Goal: Use online tool/utility: Use online tool/utility

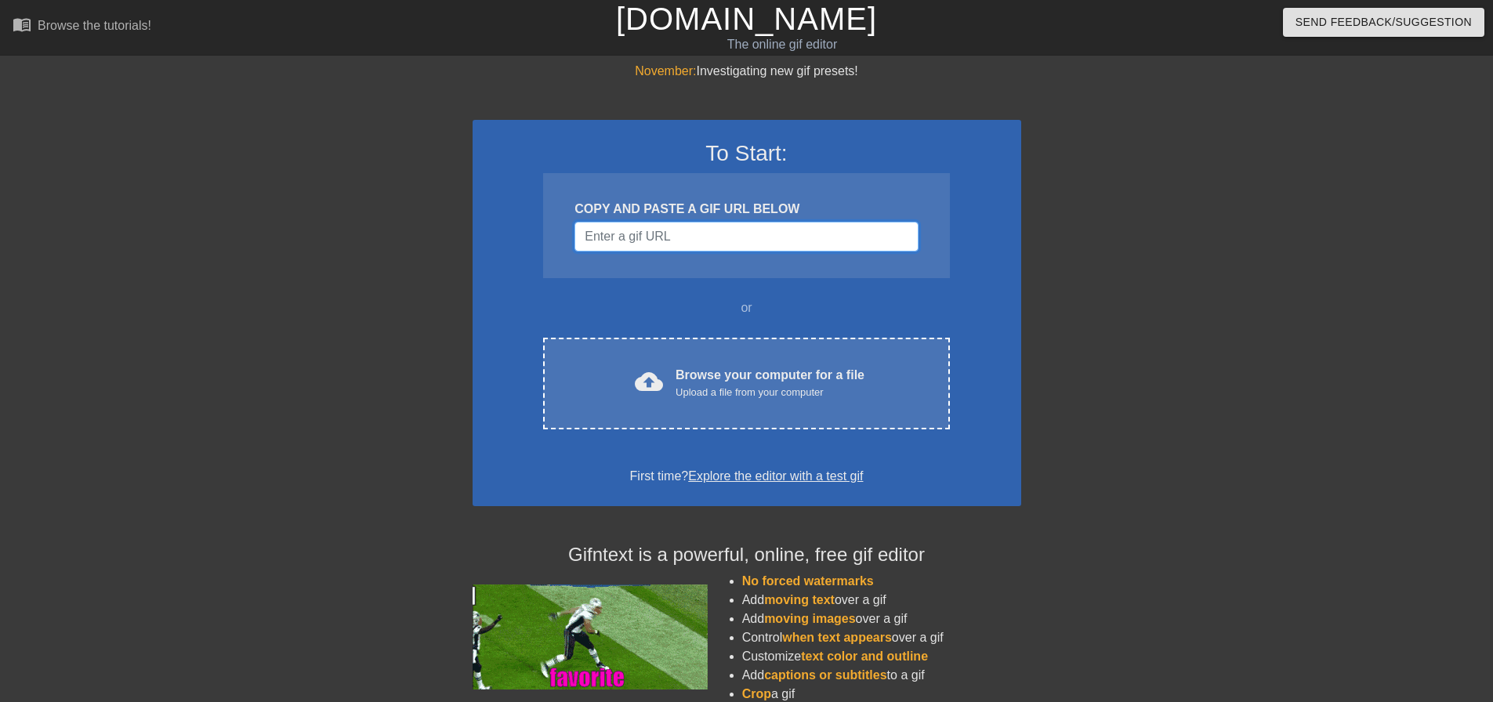
click at [692, 233] on input "Username" at bounding box center [745, 237] width 343 height 30
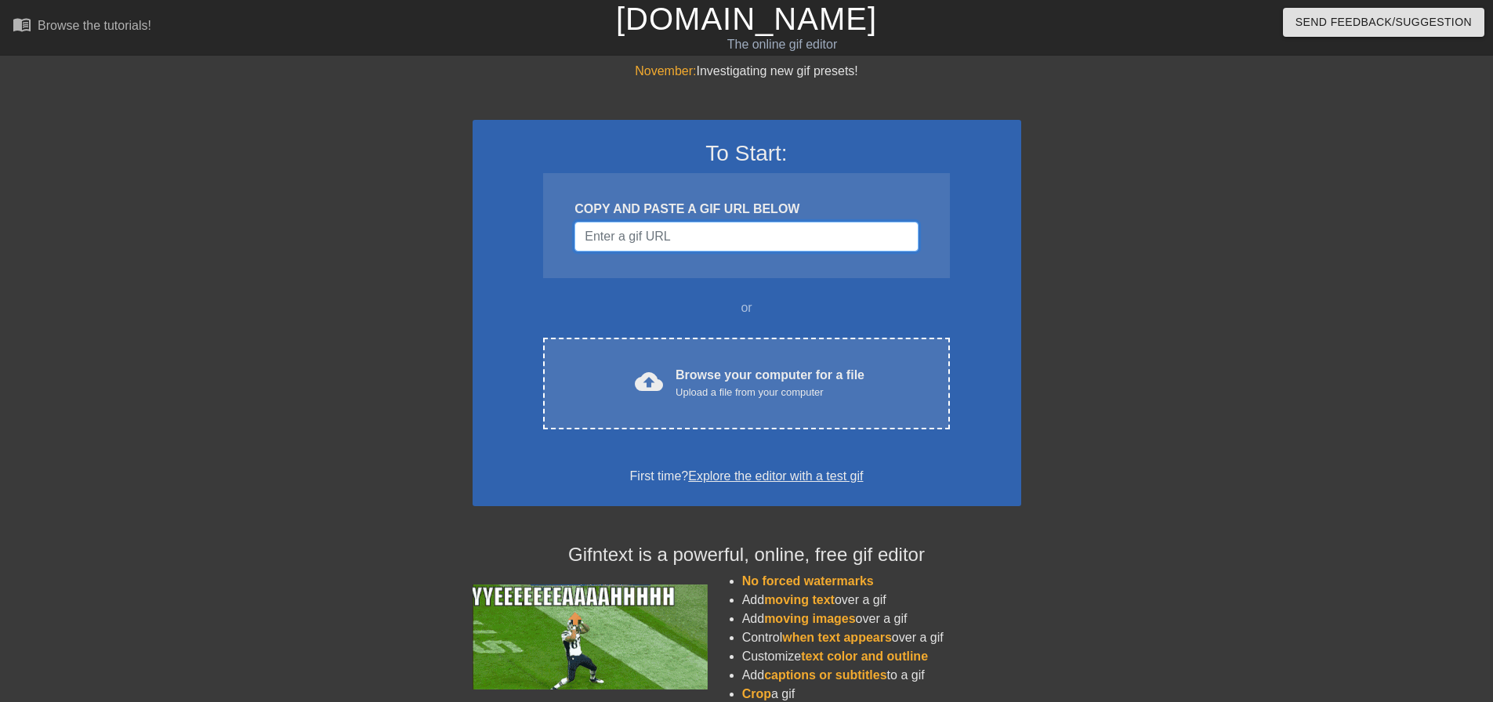
click at [731, 235] on input "Username" at bounding box center [745, 237] width 343 height 30
paste input "[URL][DOMAIN_NAME]"
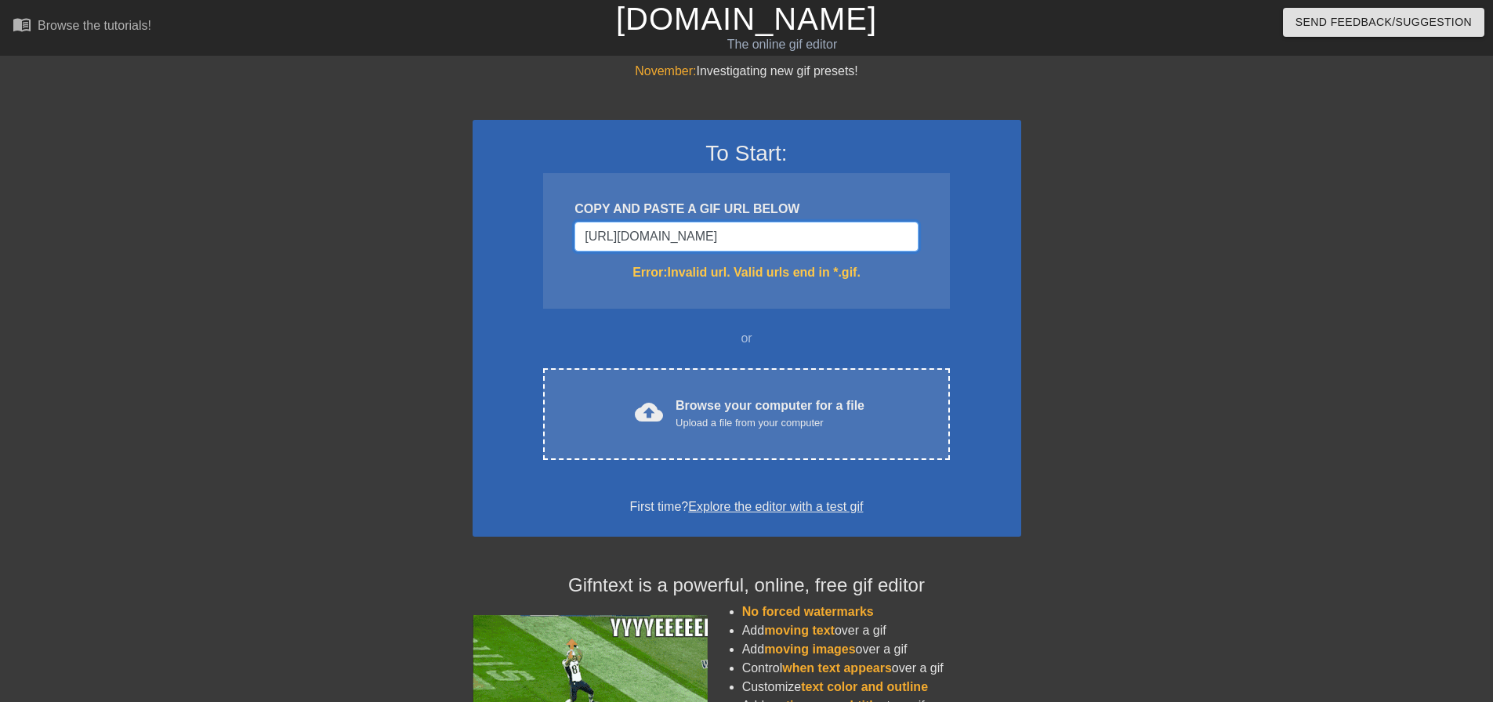
type input "[URL][DOMAIN_NAME]"
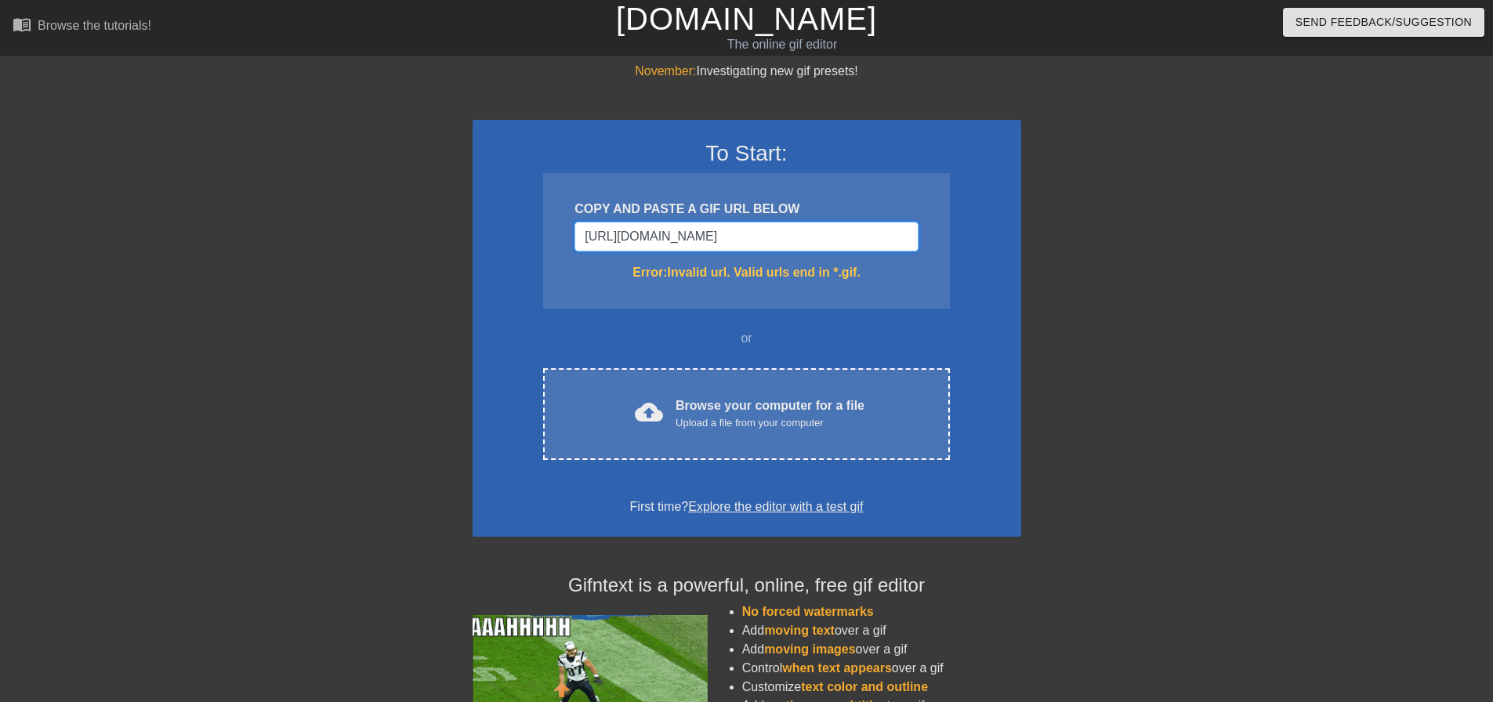
drag, startPoint x: 835, startPoint y: 233, endPoint x: 374, endPoint y: 190, distance: 463.4
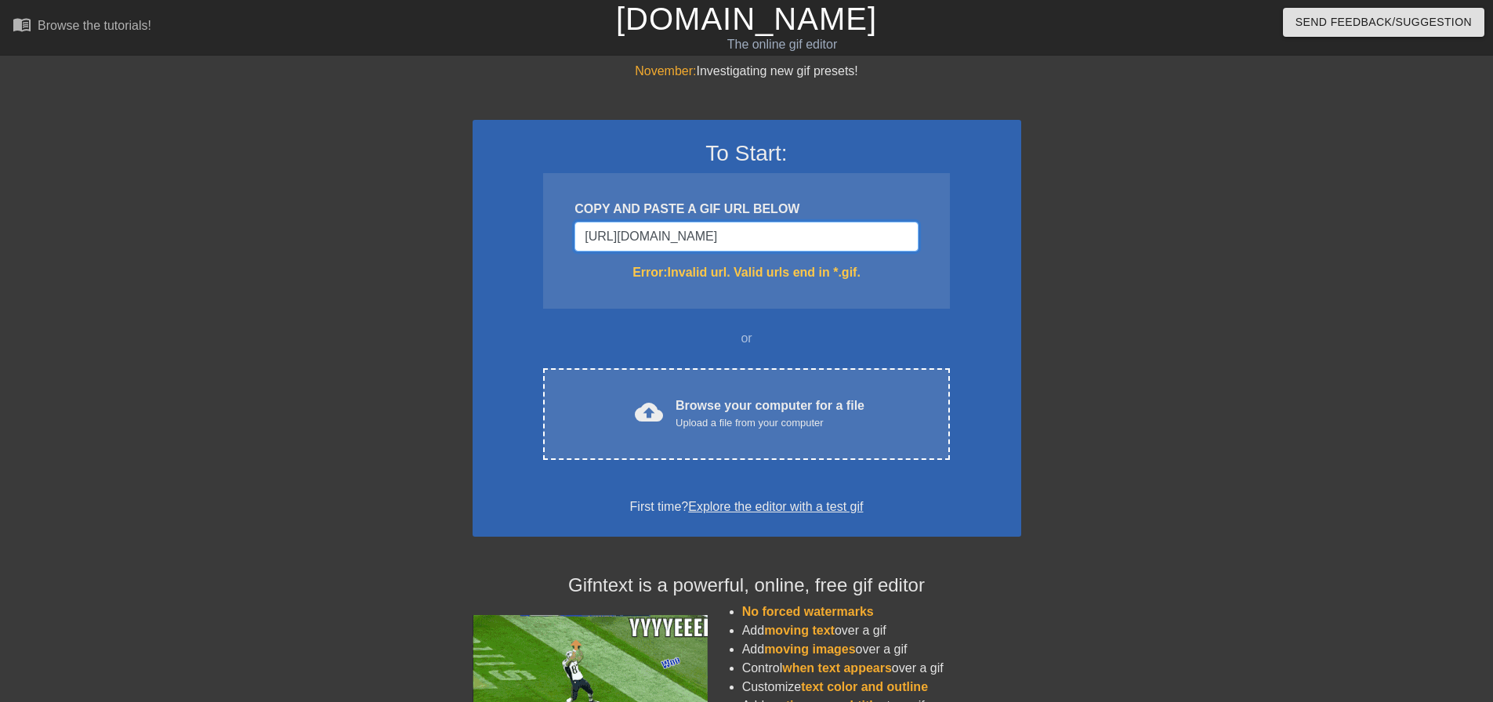
click at [374, 190] on div "November: Investigating new gif presets! To Start: COPY AND PASTE A GIF URL BEL…" at bounding box center [746, 461] width 1493 height 798
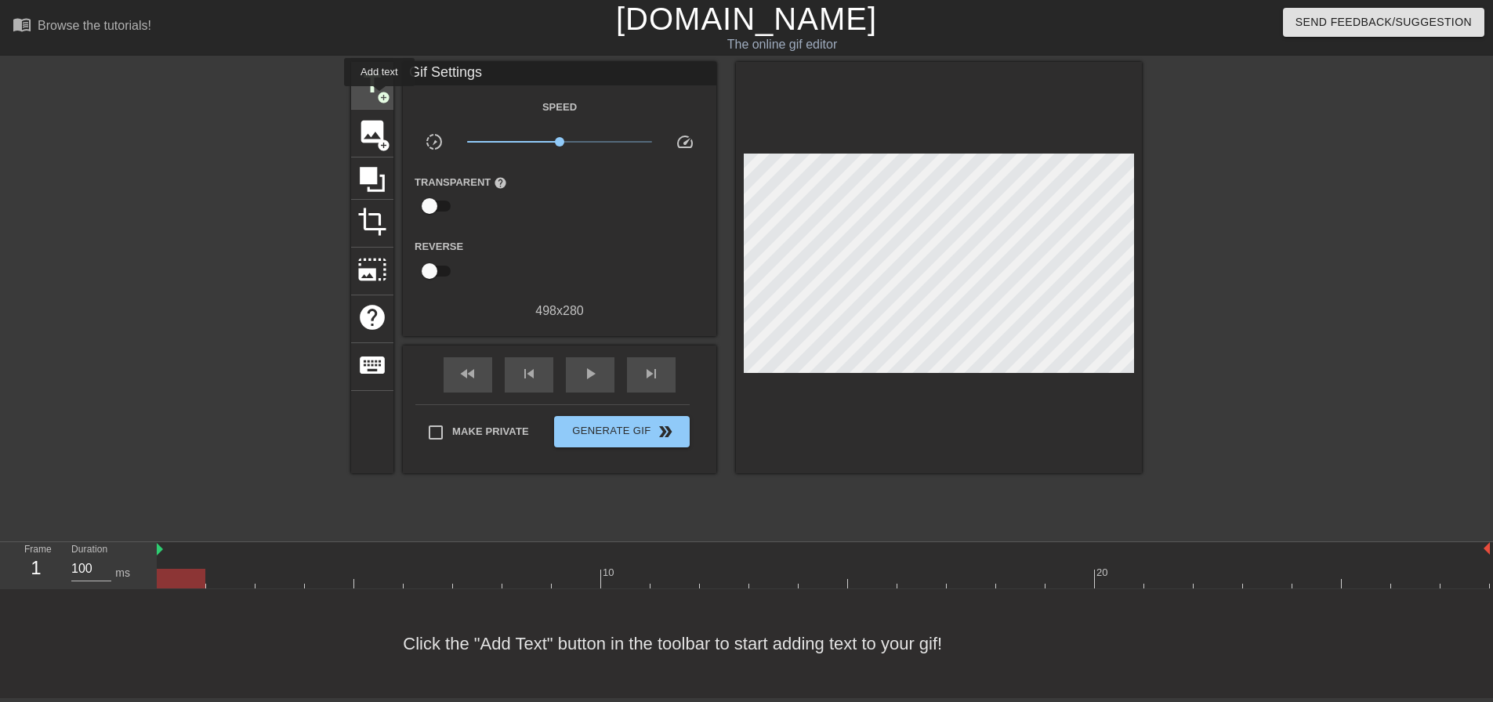
click at [379, 97] on span "add_circle" at bounding box center [383, 97] width 13 height 13
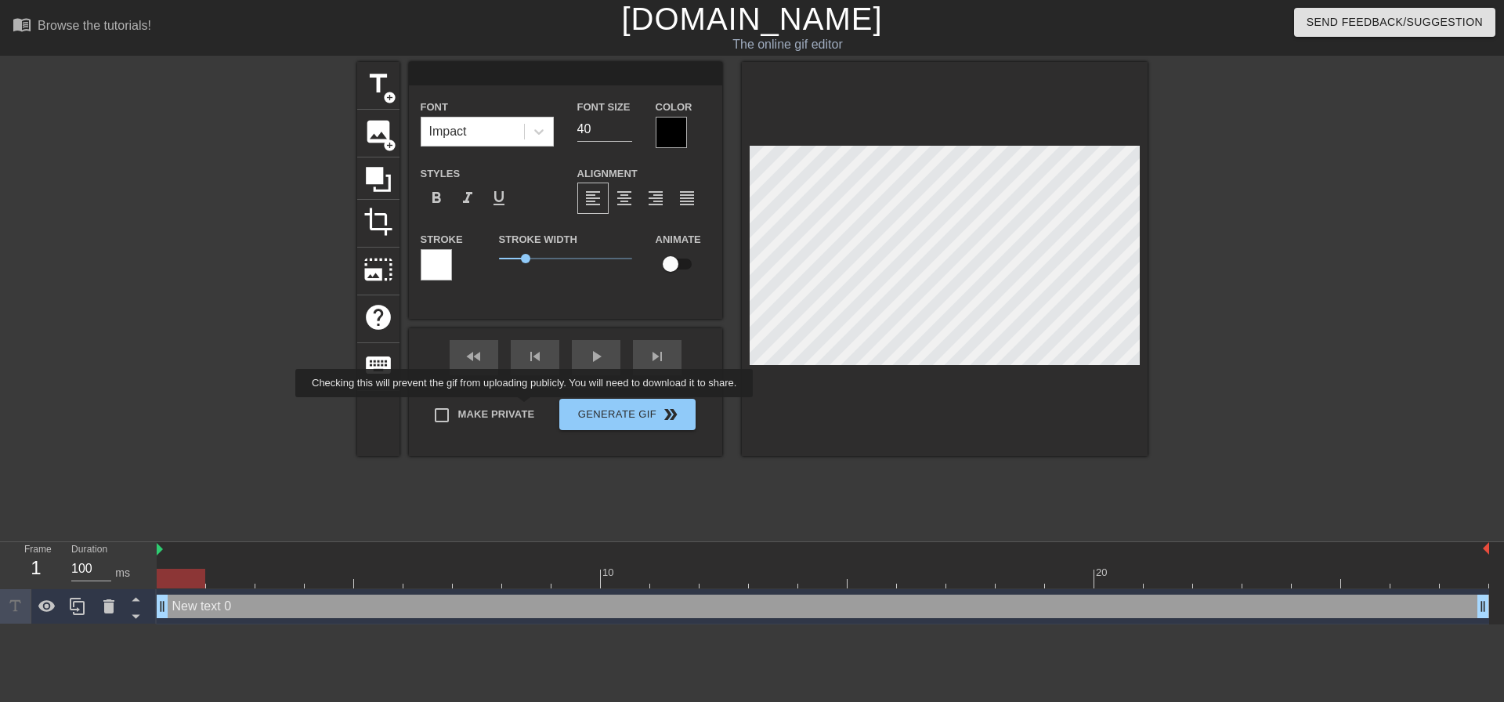
scroll to position [2, 2]
click at [385, 178] on icon at bounding box center [379, 180] width 30 height 30
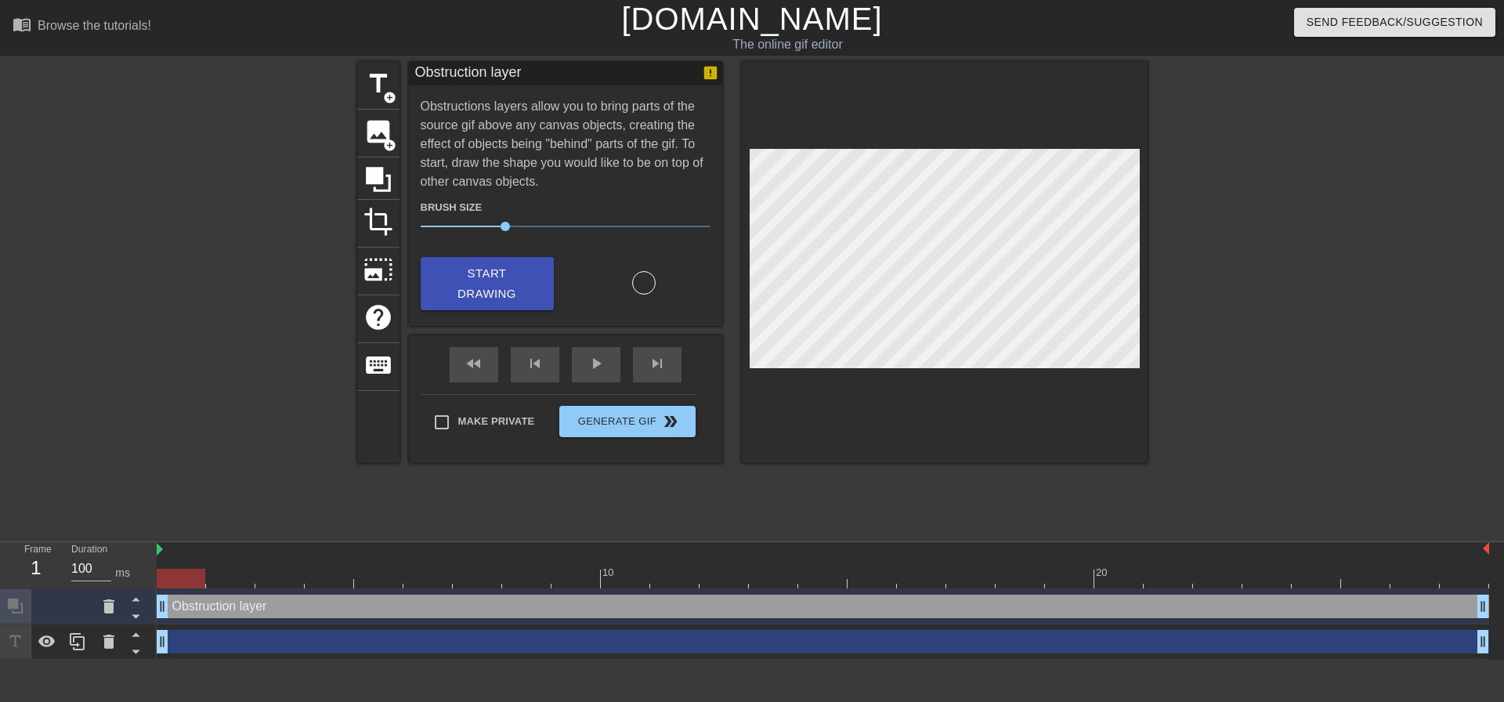
click at [181, 581] on div at bounding box center [181, 579] width 49 height 20
click at [107, 609] on icon at bounding box center [108, 606] width 11 height 14
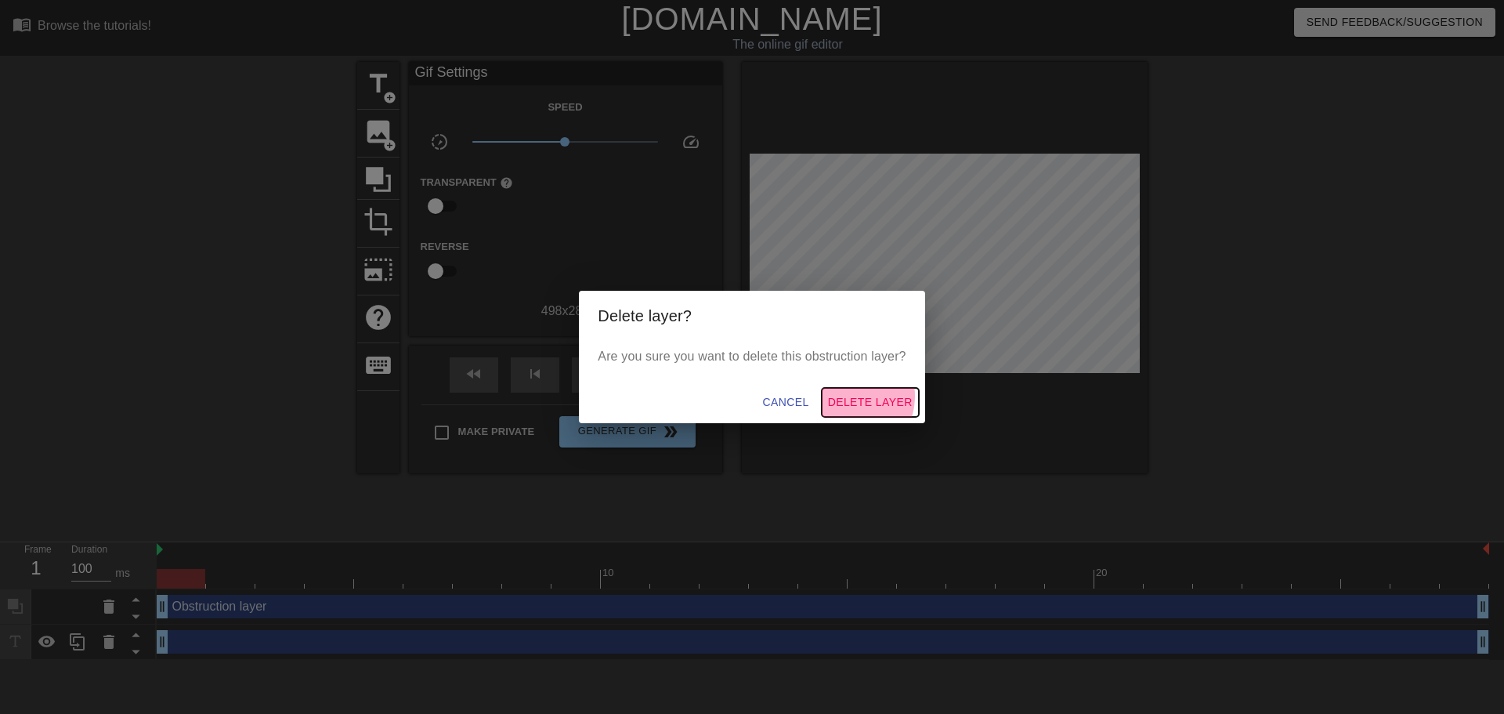
click at [852, 396] on span "Delete Layer" at bounding box center [870, 403] width 85 height 20
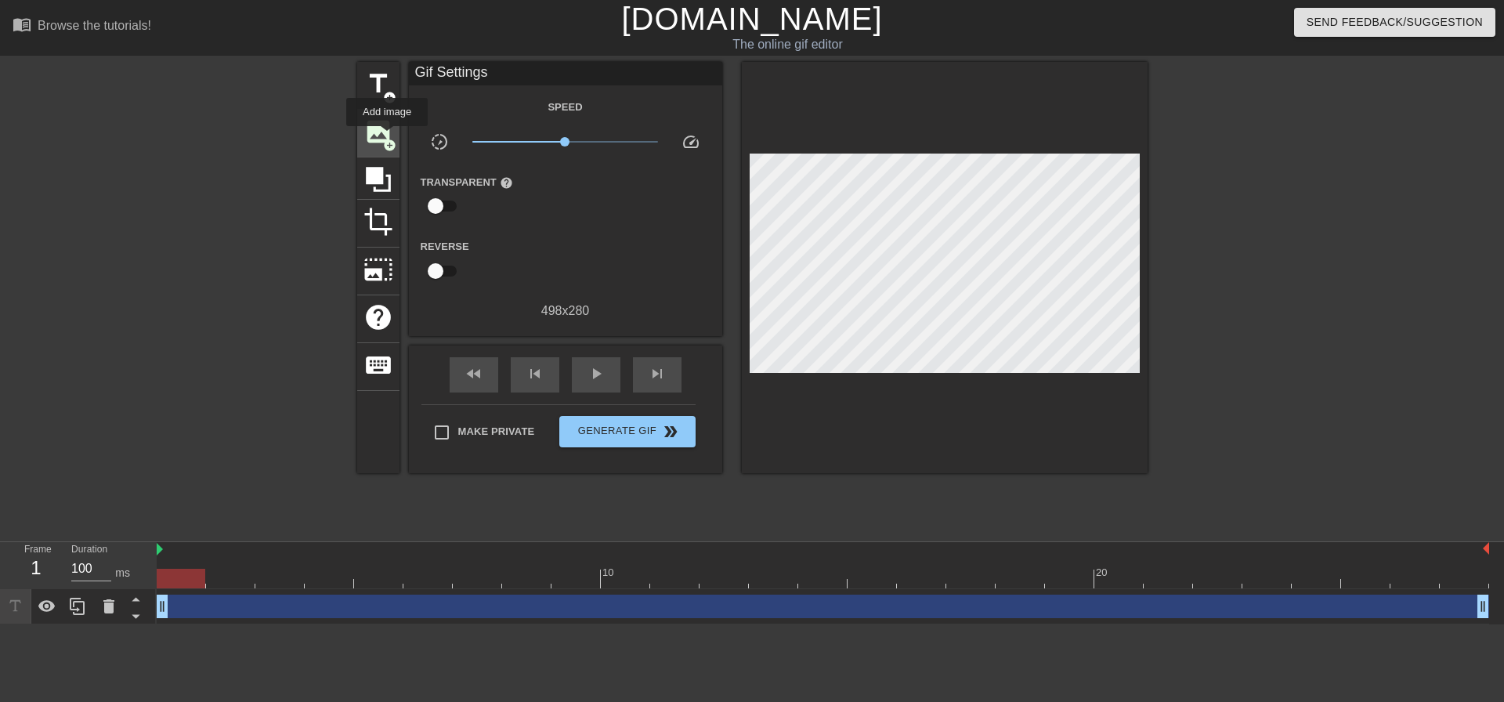
click at [387, 139] on span "add_circle" at bounding box center [389, 145] width 13 height 13
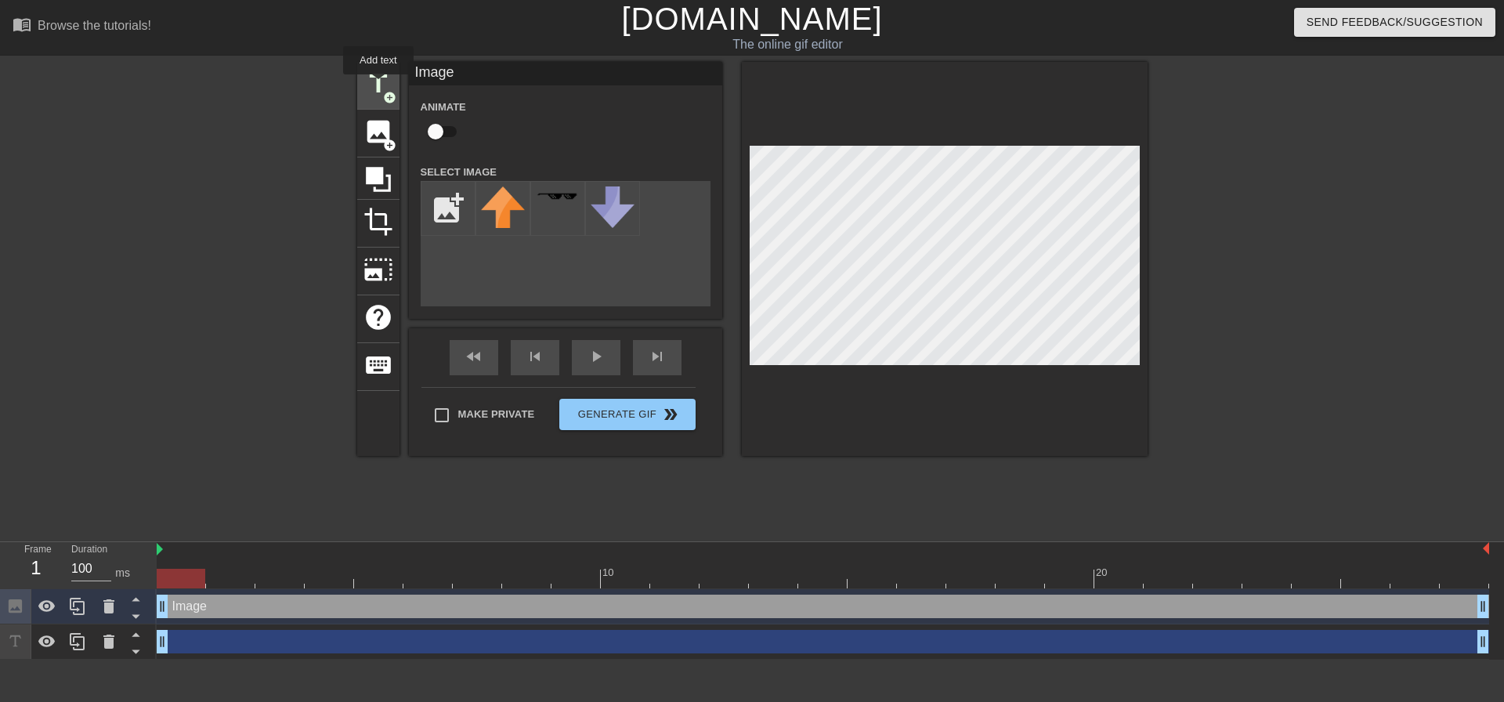
click at [378, 85] on span "title" at bounding box center [379, 84] width 30 height 30
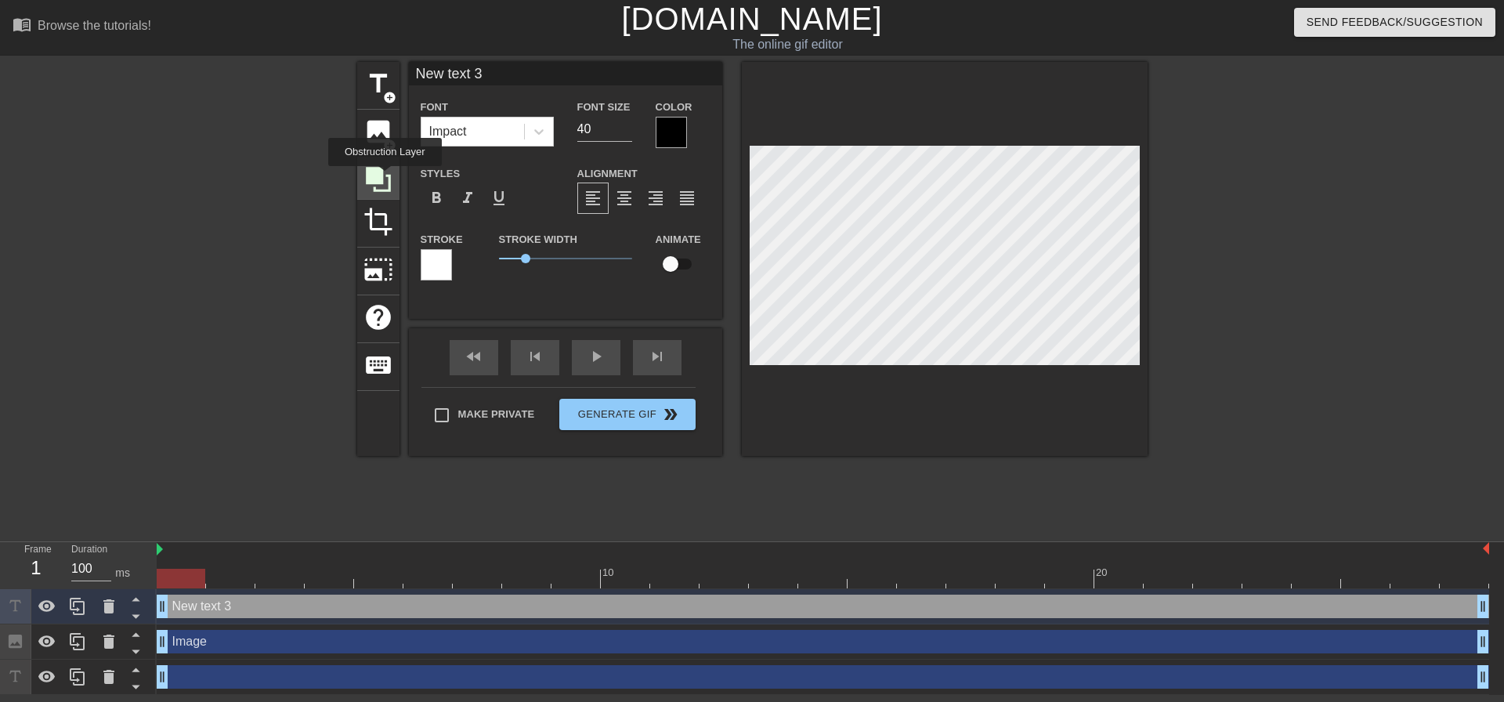
click at [385, 177] on icon at bounding box center [379, 180] width 30 height 30
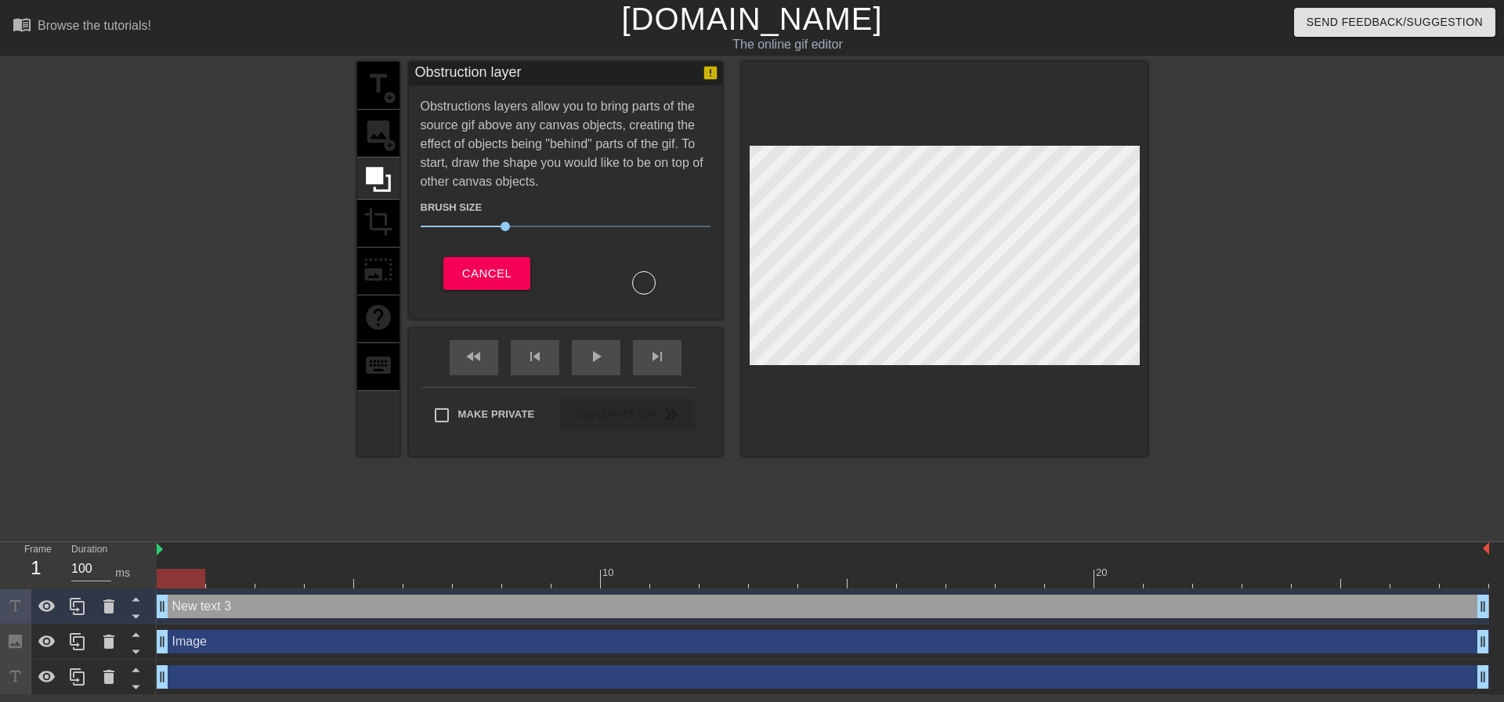
click at [645, 288] on div at bounding box center [644, 283] width 24 height 24
click at [490, 268] on span "Cancel" at bounding box center [486, 273] width 49 height 20
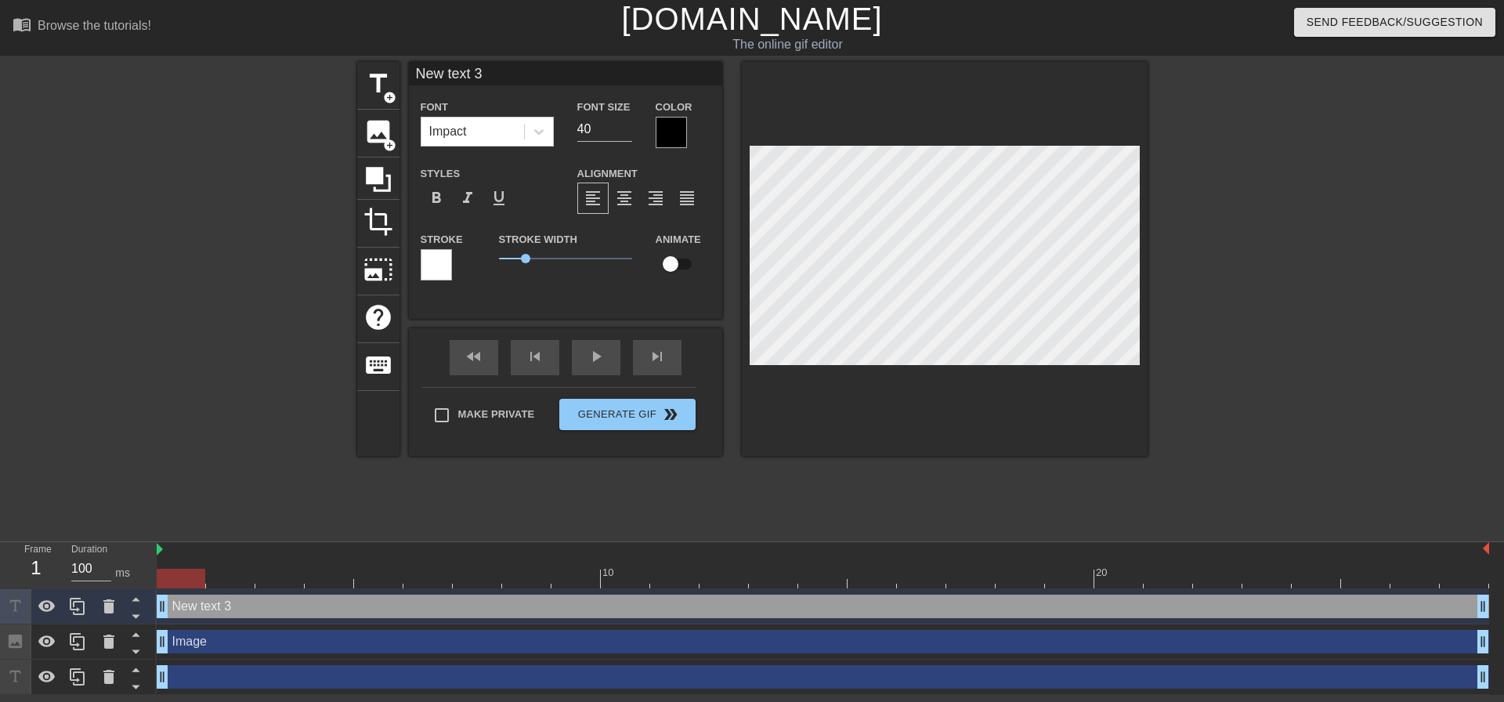
scroll to position [2, 4]
type input "New ] 3"
type textarea "New ] 3"
type input "New 3"
type textarea "New 3"
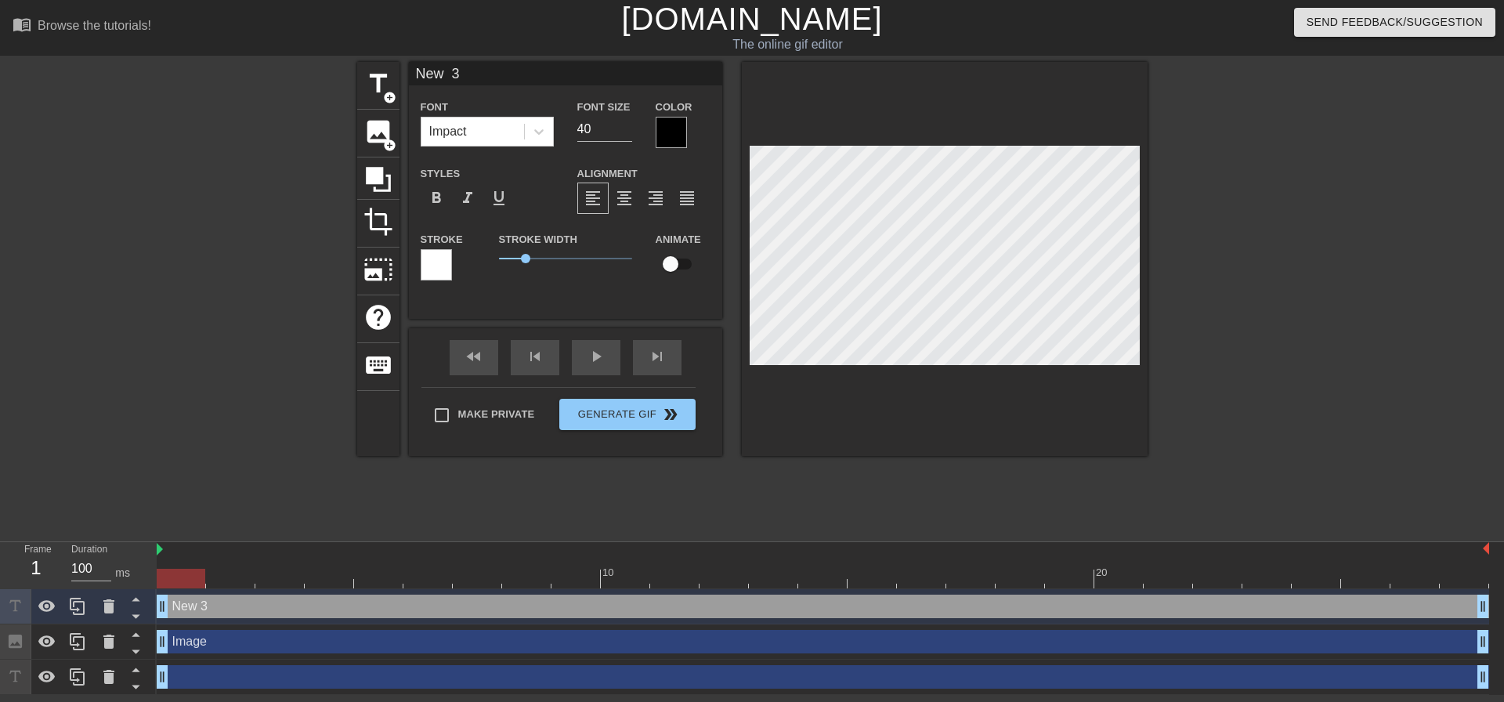
type input "New 3"
type textarea "New 3"
type input "Ne 3"
type textarea "Ne 3"
type input "N 3"
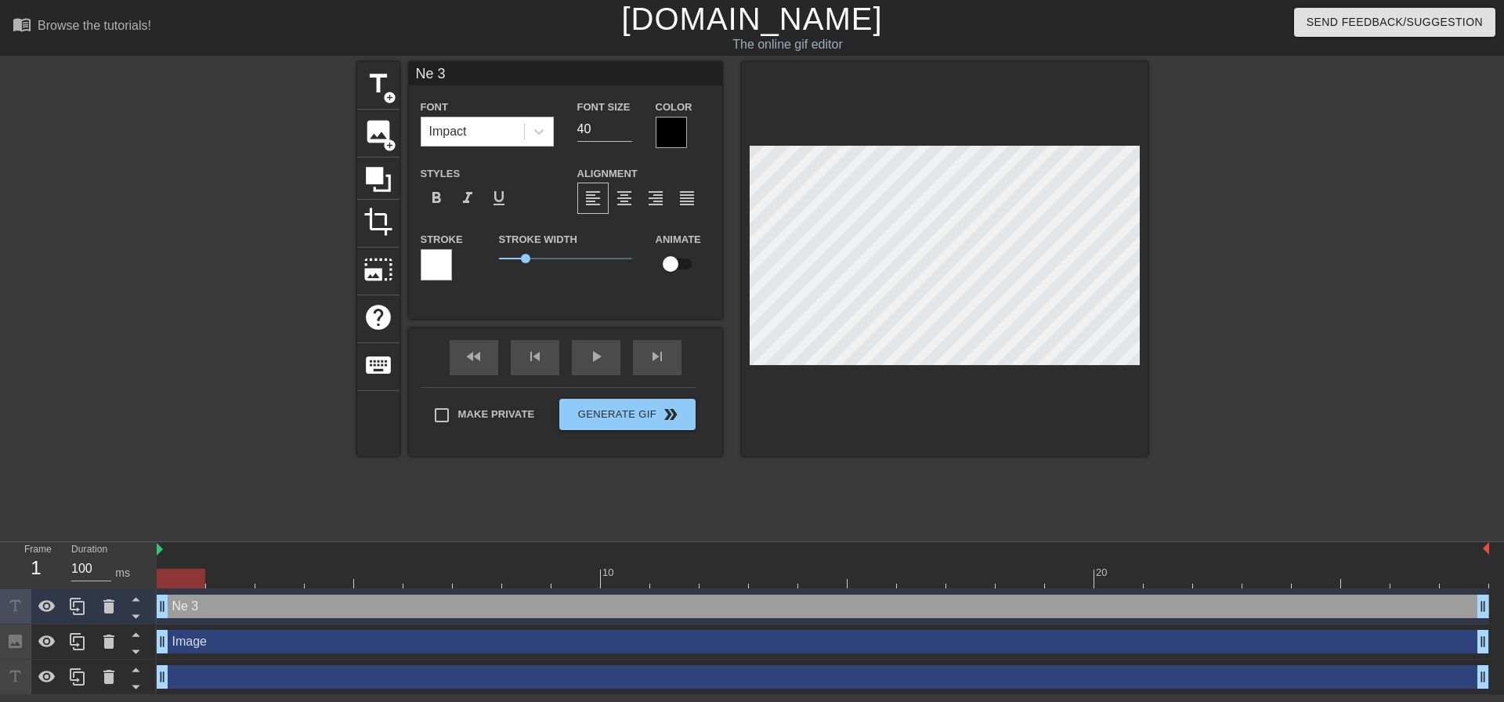
type textarea "N 3"
type input "3"
type textarea "3"
type input "3"
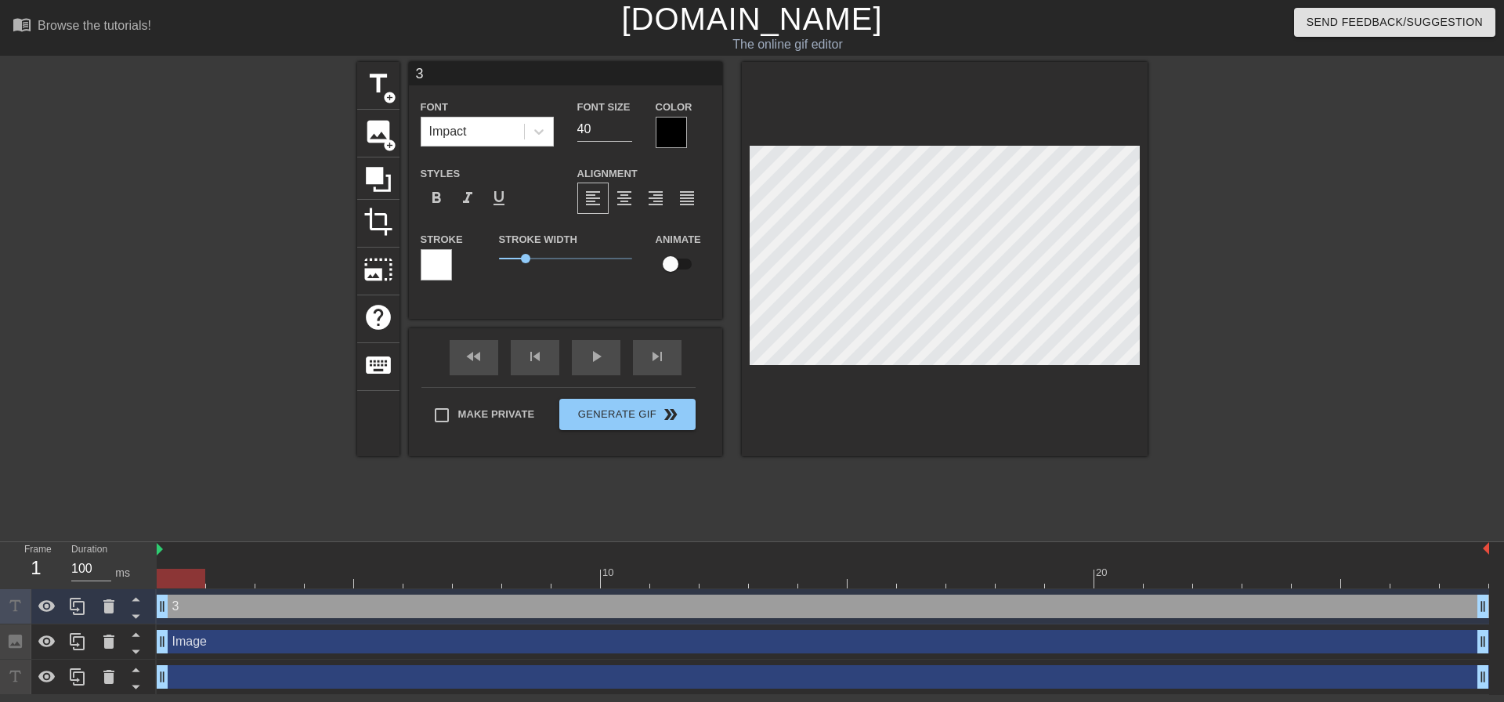
type textarea "3"
type input "D"
type textarea "D"
type input "Da"
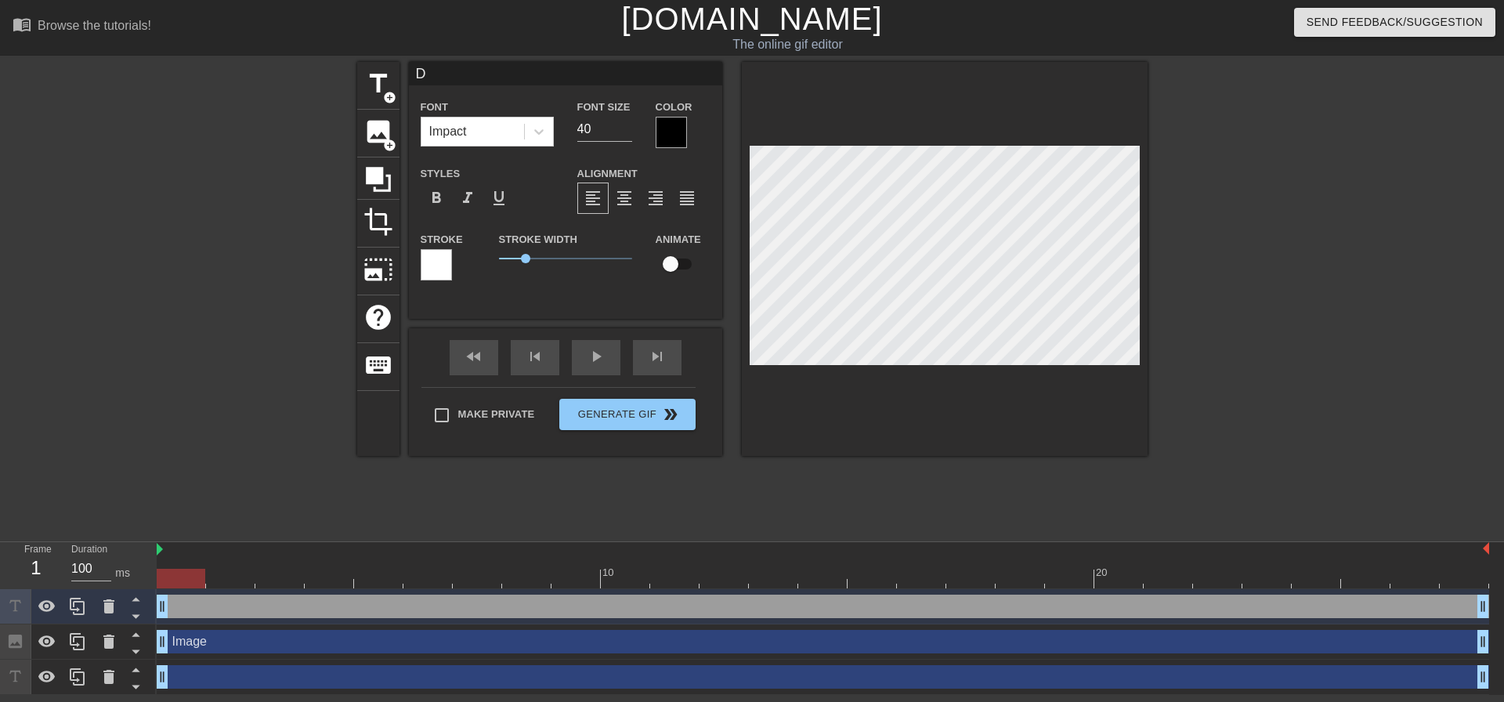
type textarea "Da"
type input "Das"
type textarea "Das"
type input "Dash"
type textarea "Dash"
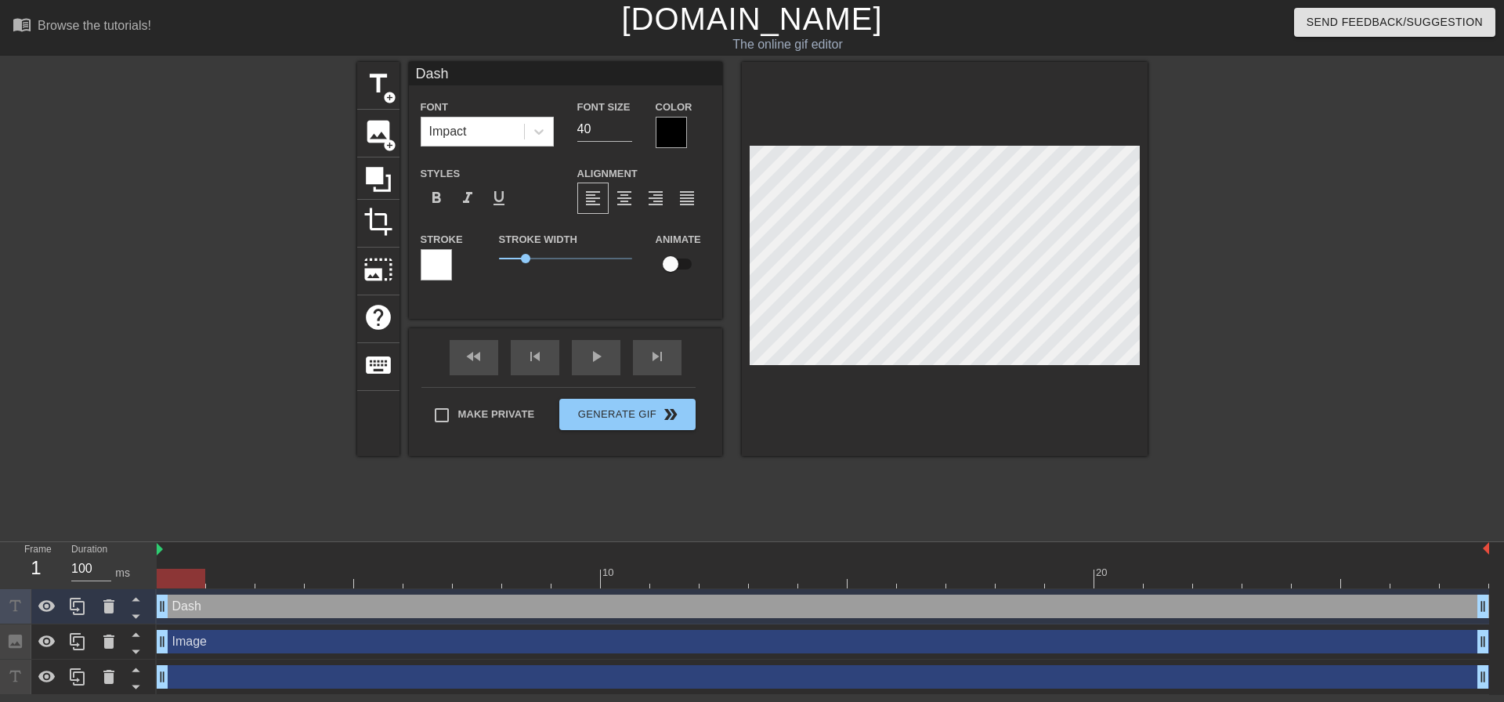
type input "Dashb"
type textarea "Dashb"
type input "Dashbo"
type textarea "Dashbo"
type input "Dashboa"
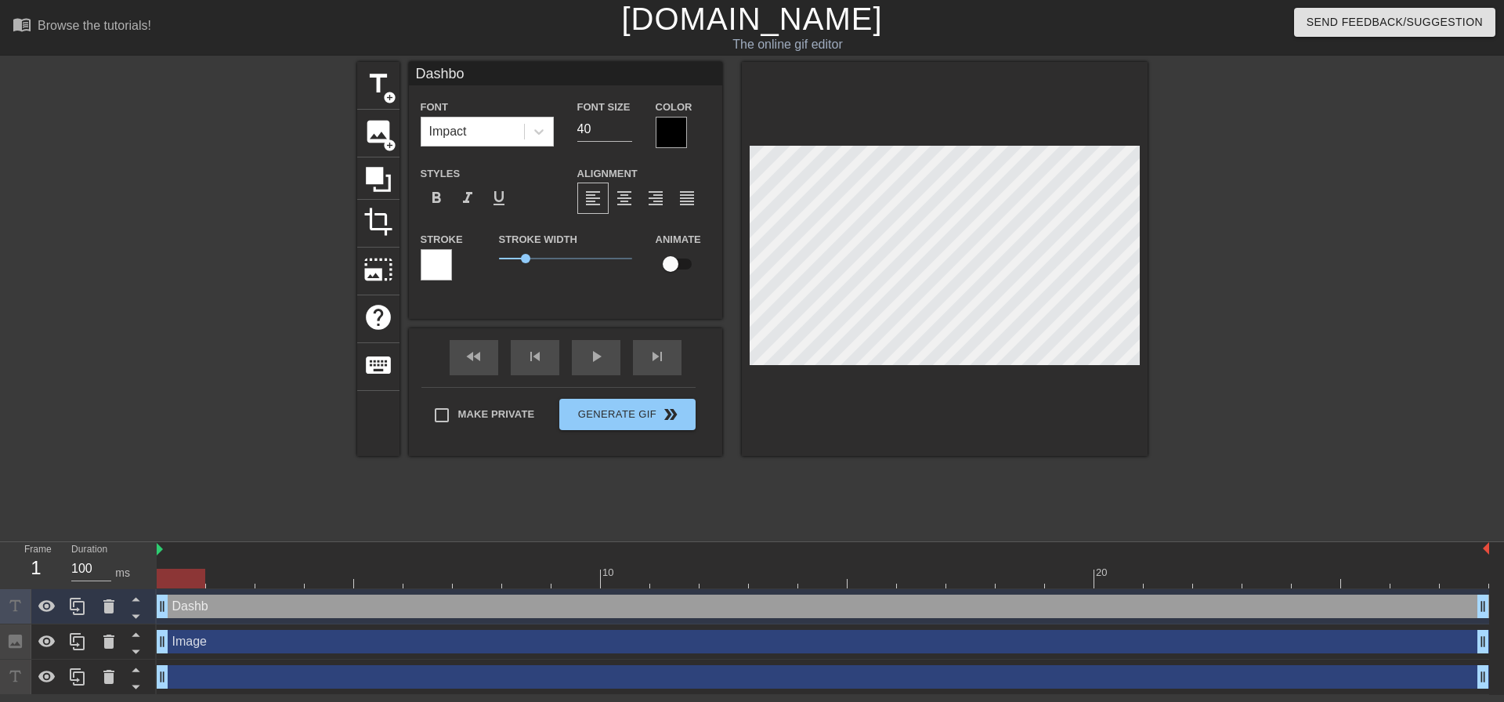
type textarea "Dashboa"
type input "Dashboar"
type textarea "Dashboar"
type input "Dashboard"
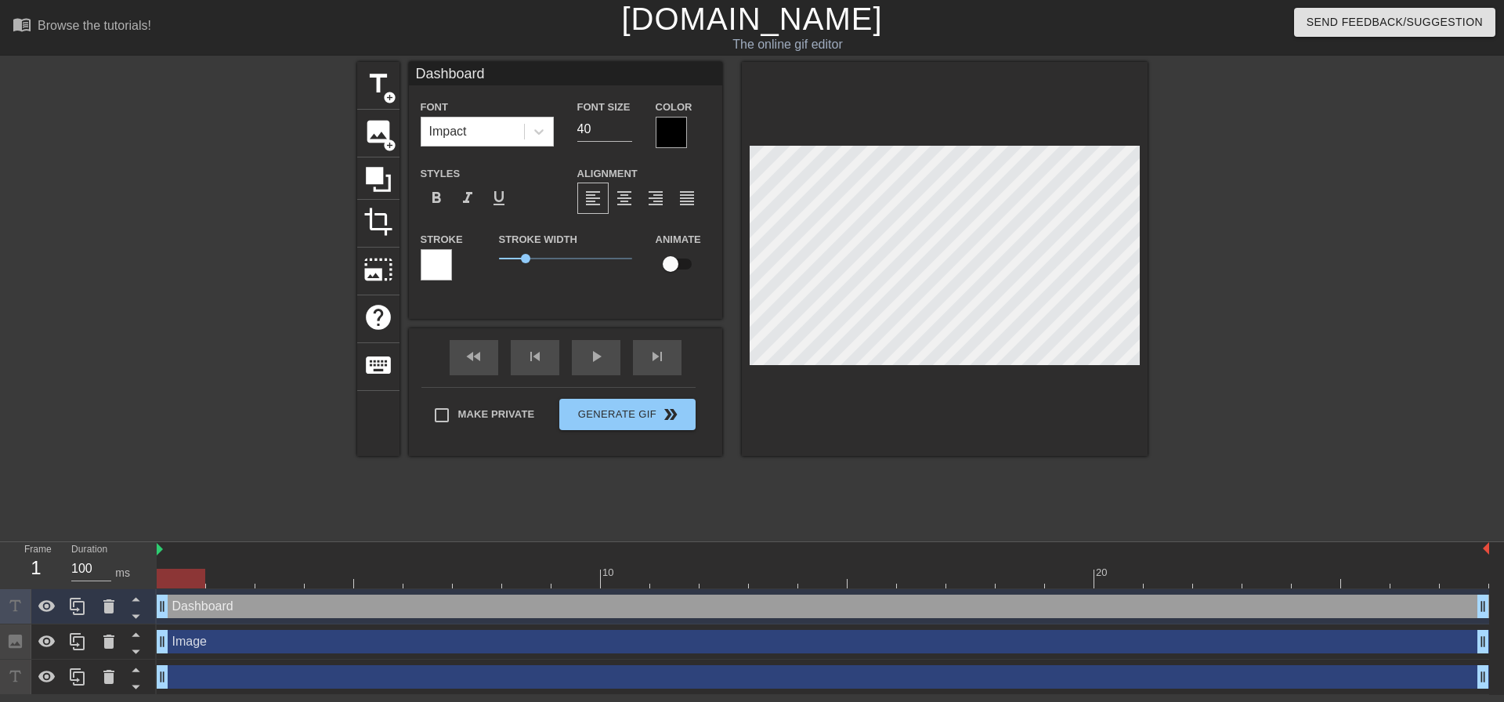
type textarea "Dashboard"
click at [1225, 190] on div at bounding box center [1284, 297] width 235 height 470
drag, startPoint x: 529, startPoint y: 256, endPoint x: 559, endPoint y: 259, distance: 30.6
click at [559, 259] on span "2.25" at bounding box center [558, 258] width 9 height 9
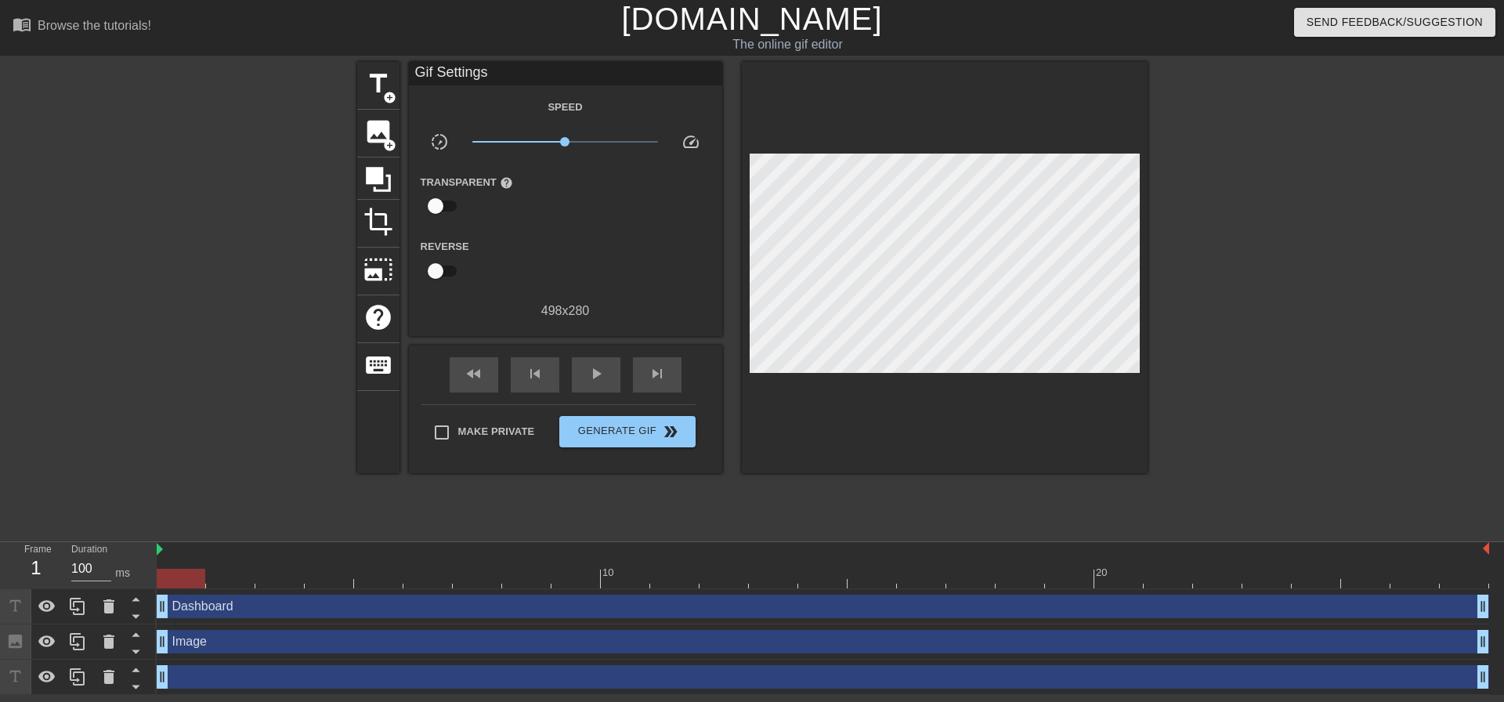
scroll to position [2, 2]
click at [1195, 230] on div at bounding box center [1284, 297] width 235 height 470
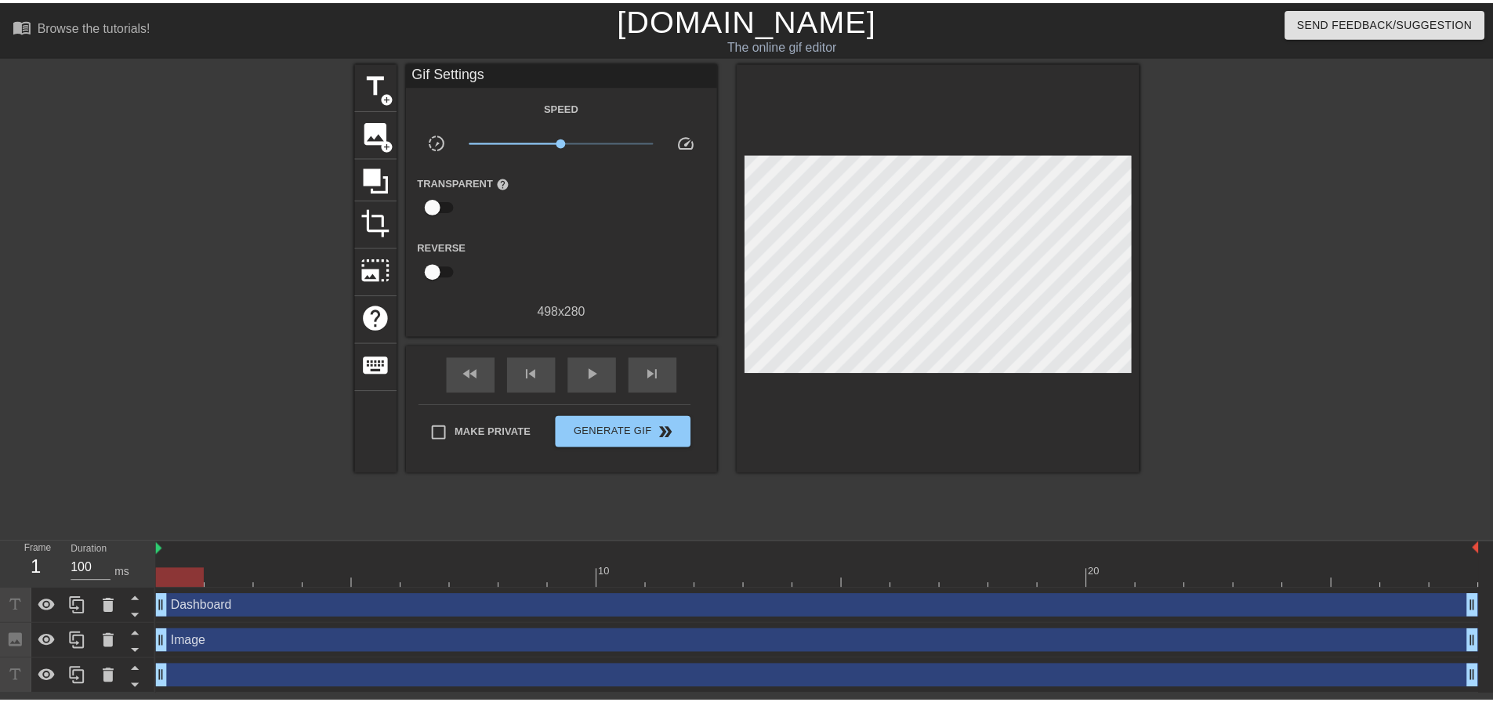
scroll to position [2, 3]
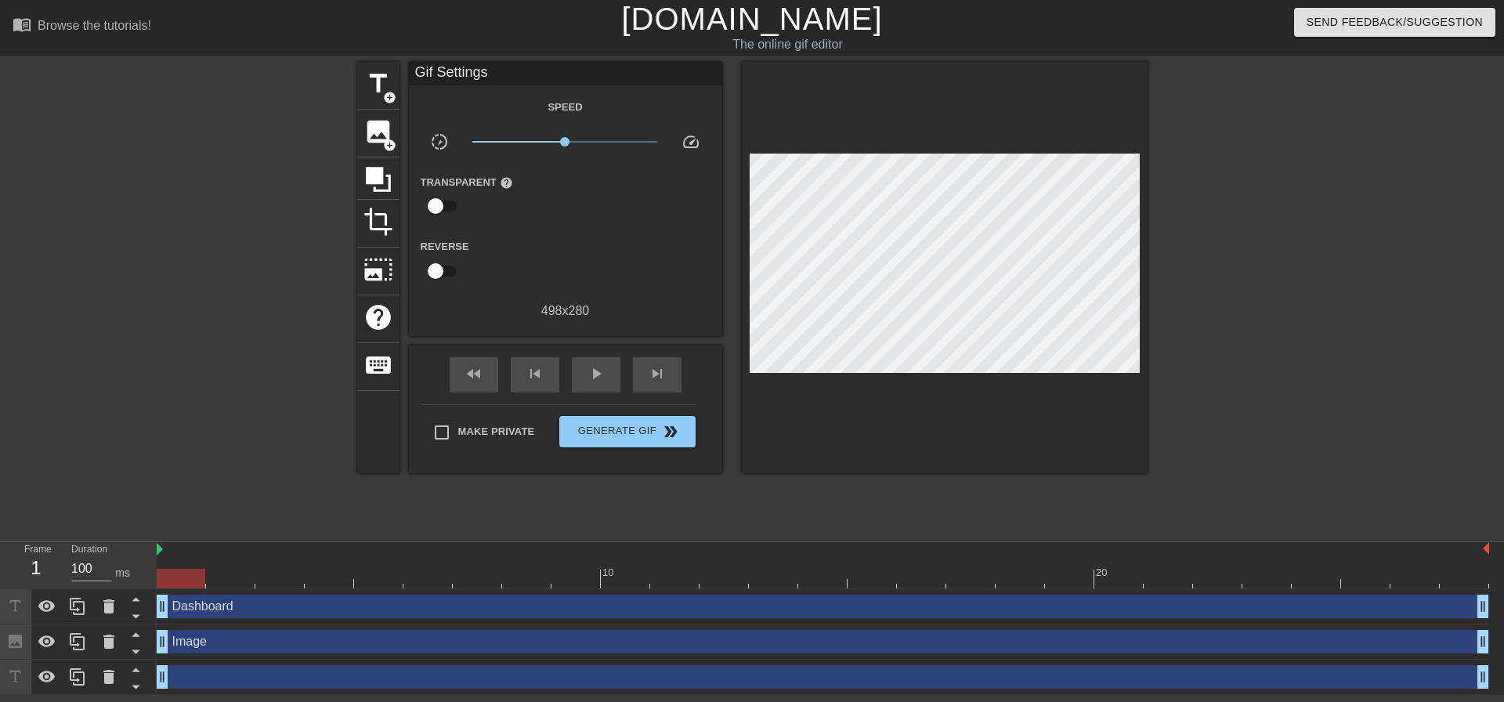
click at [1240, 208] on div at bounding box center [1284, 297] width 235 height 470
click at [1268, 240] on div at bounding box center [1284, 297] width 235 height 470
click at [385, 91] on span "add_circle" at bounding box center [389, 97] width 13 height 13
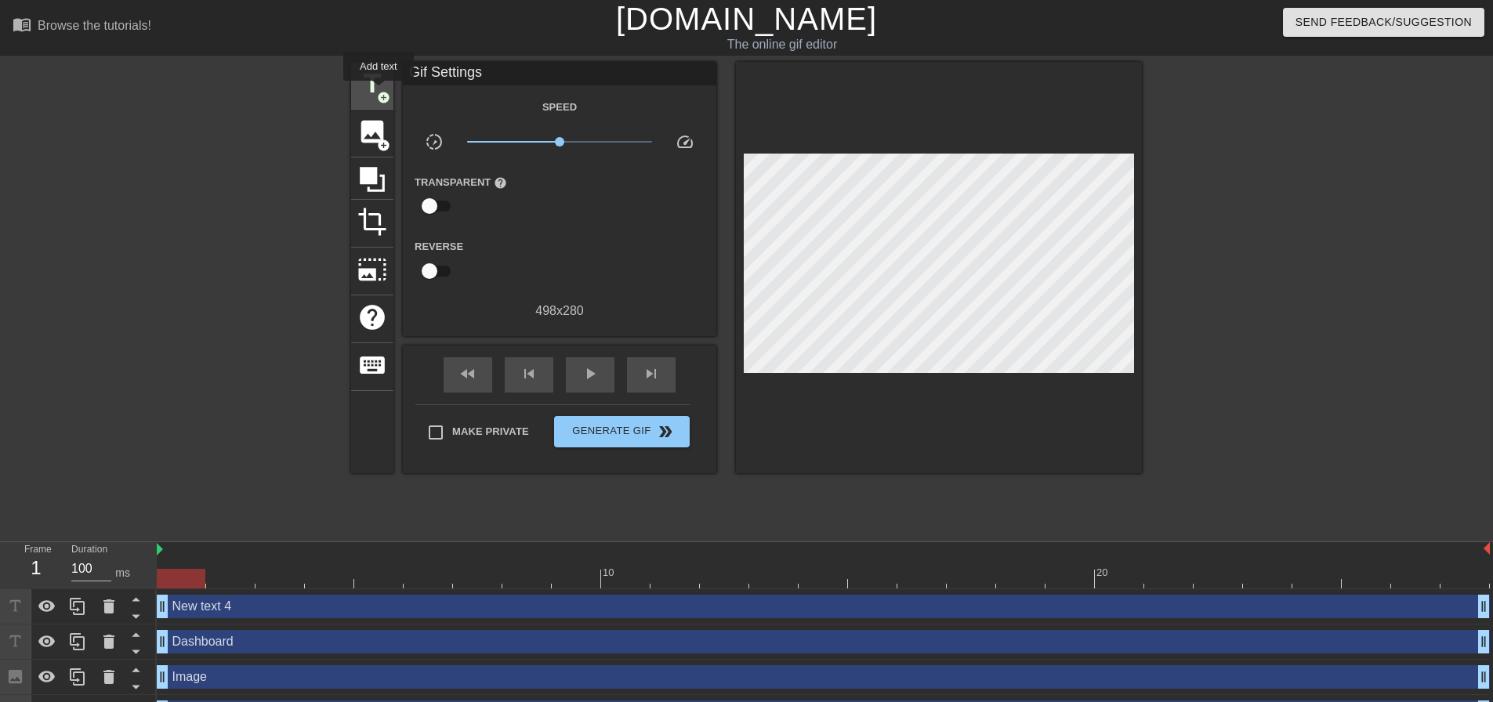
click at [378, 92] on span "add_circle" at bounding box center [383, 97] width 13 height 13
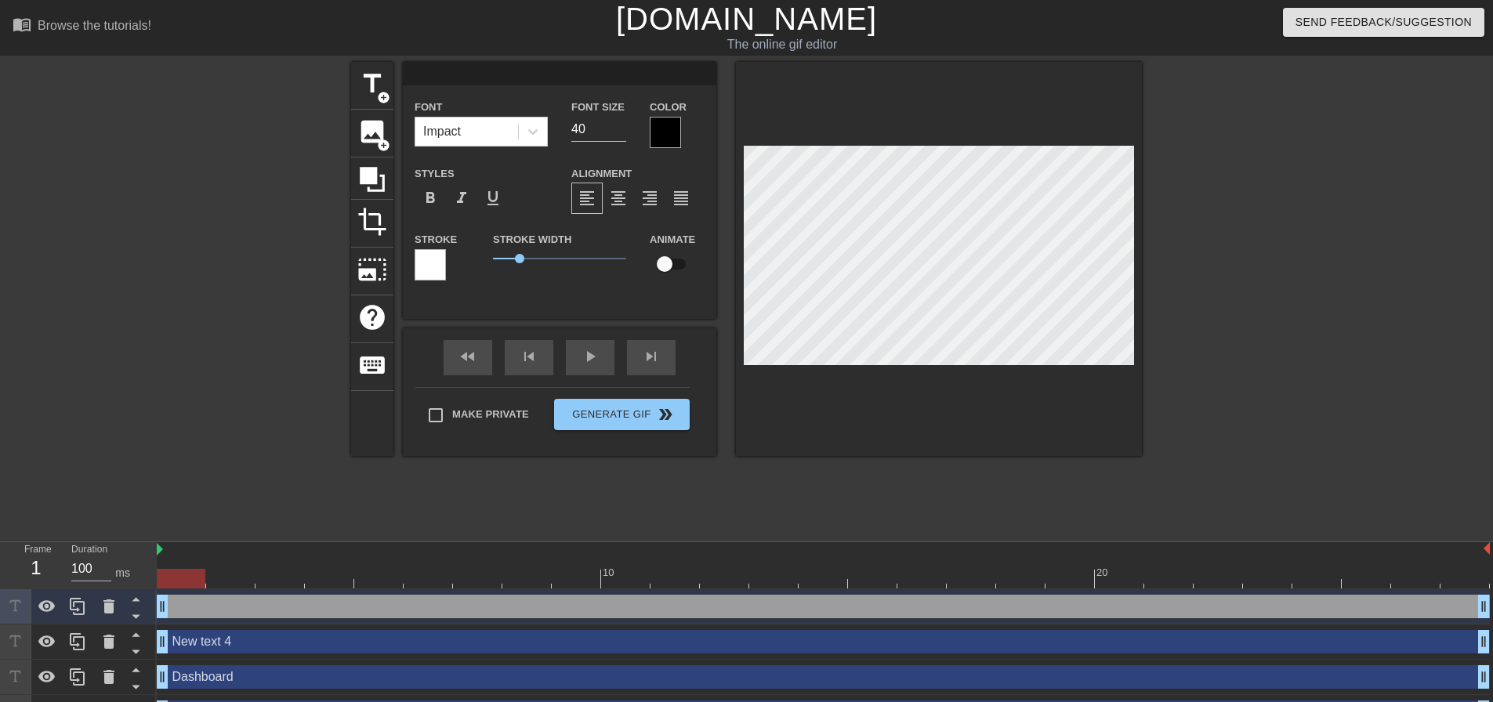
scroll to position [2, 2]
type input "New text 4"
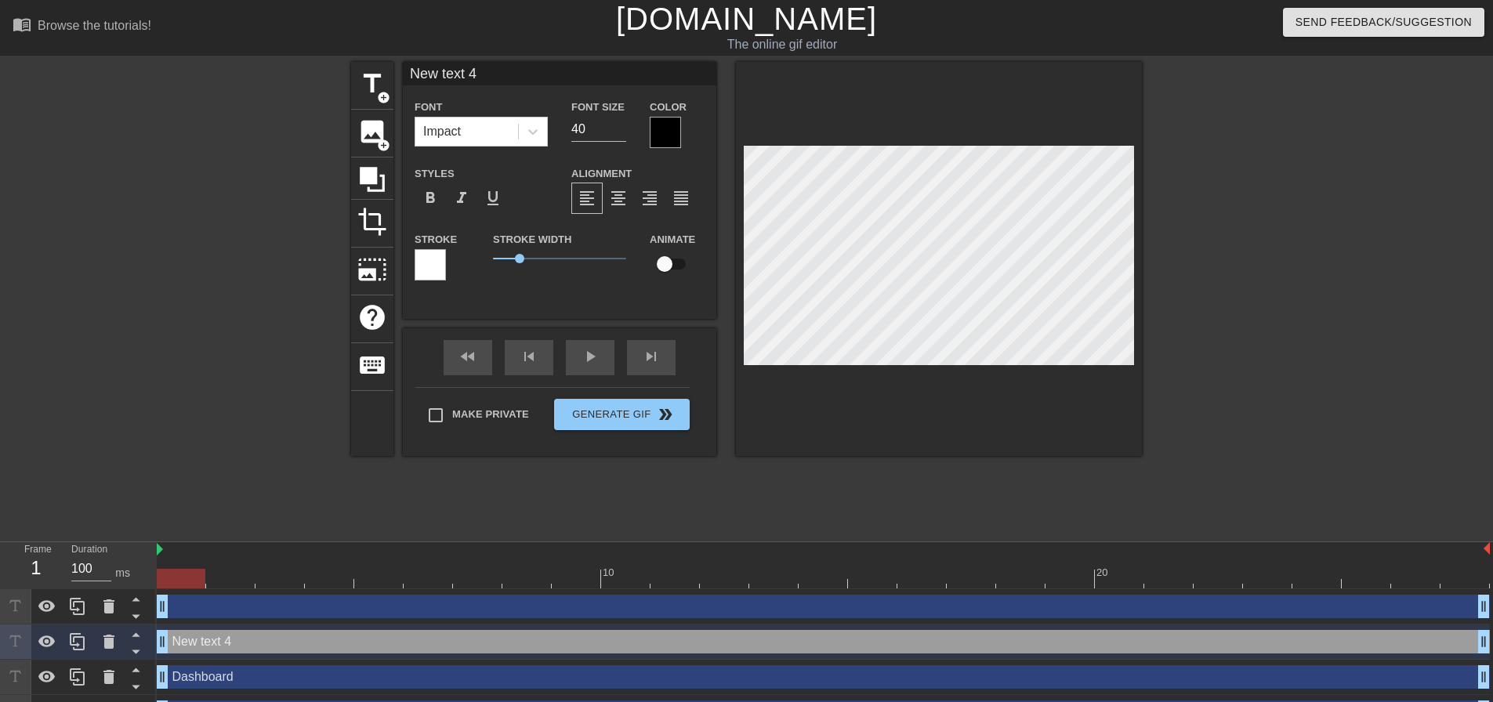
type input "New text"
type textarea "New text"
type input "New text"
type textarea "New text"
type input "New tex"
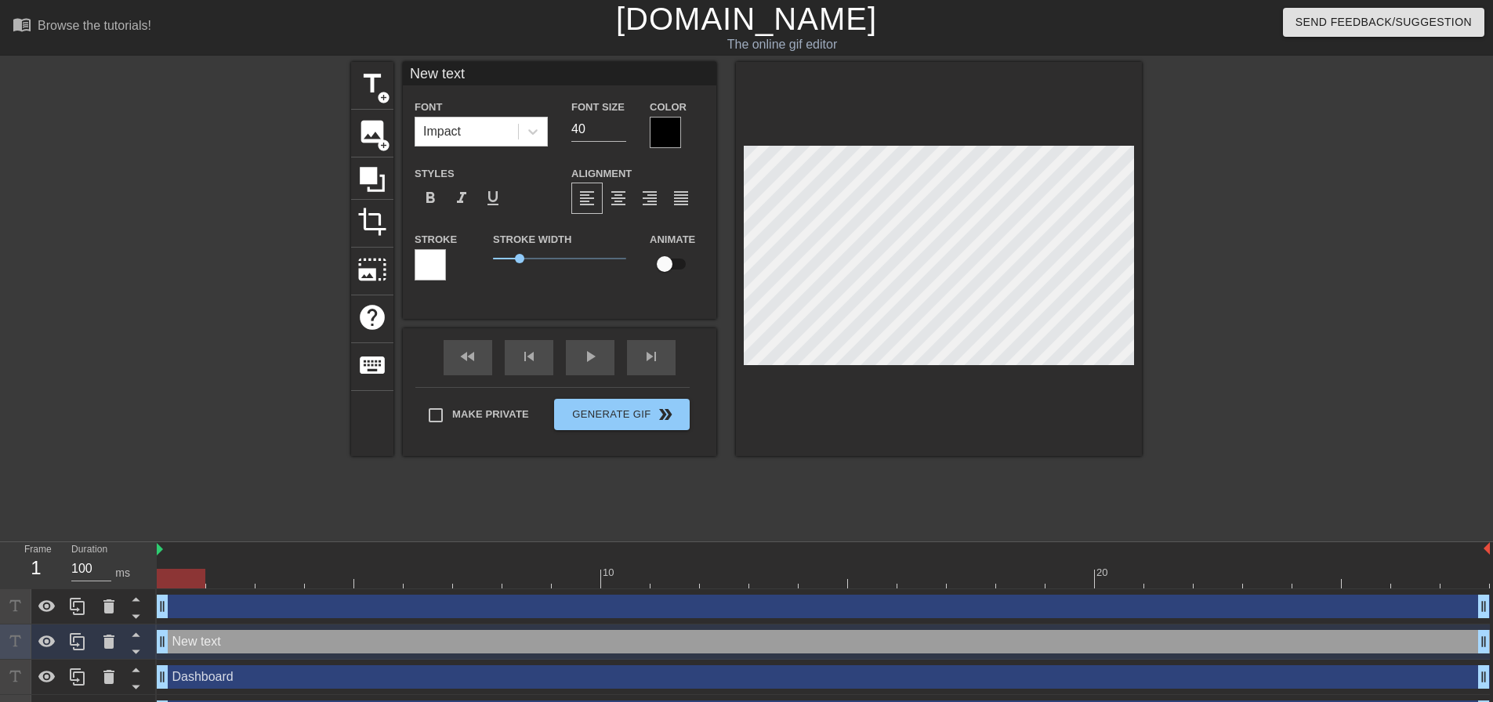
type textarea "New tex"
type input "New te"
type textarea "New te"
type input "New t"
type textarea "New t"
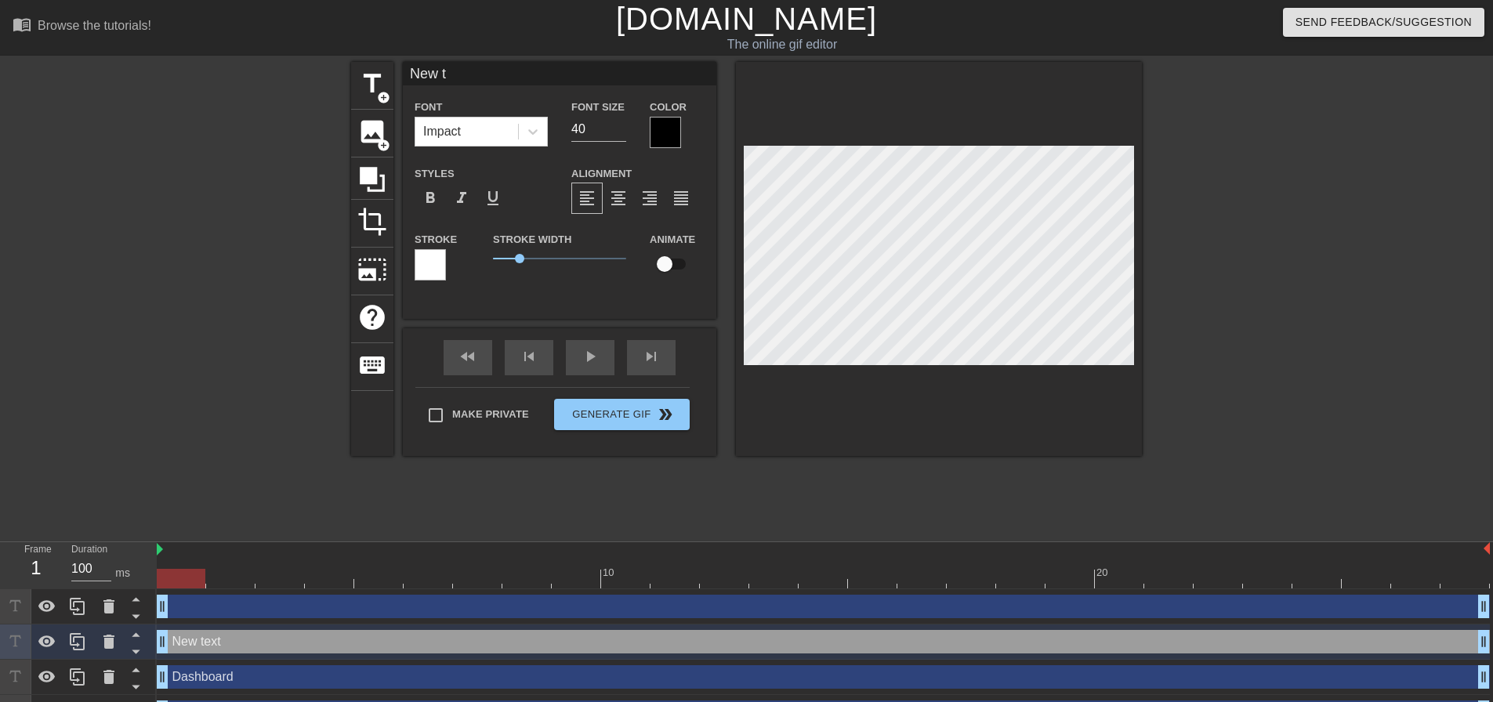
type input "New"
type textarea "New"
type input "New"
type textarea "New"
type input "Ne"
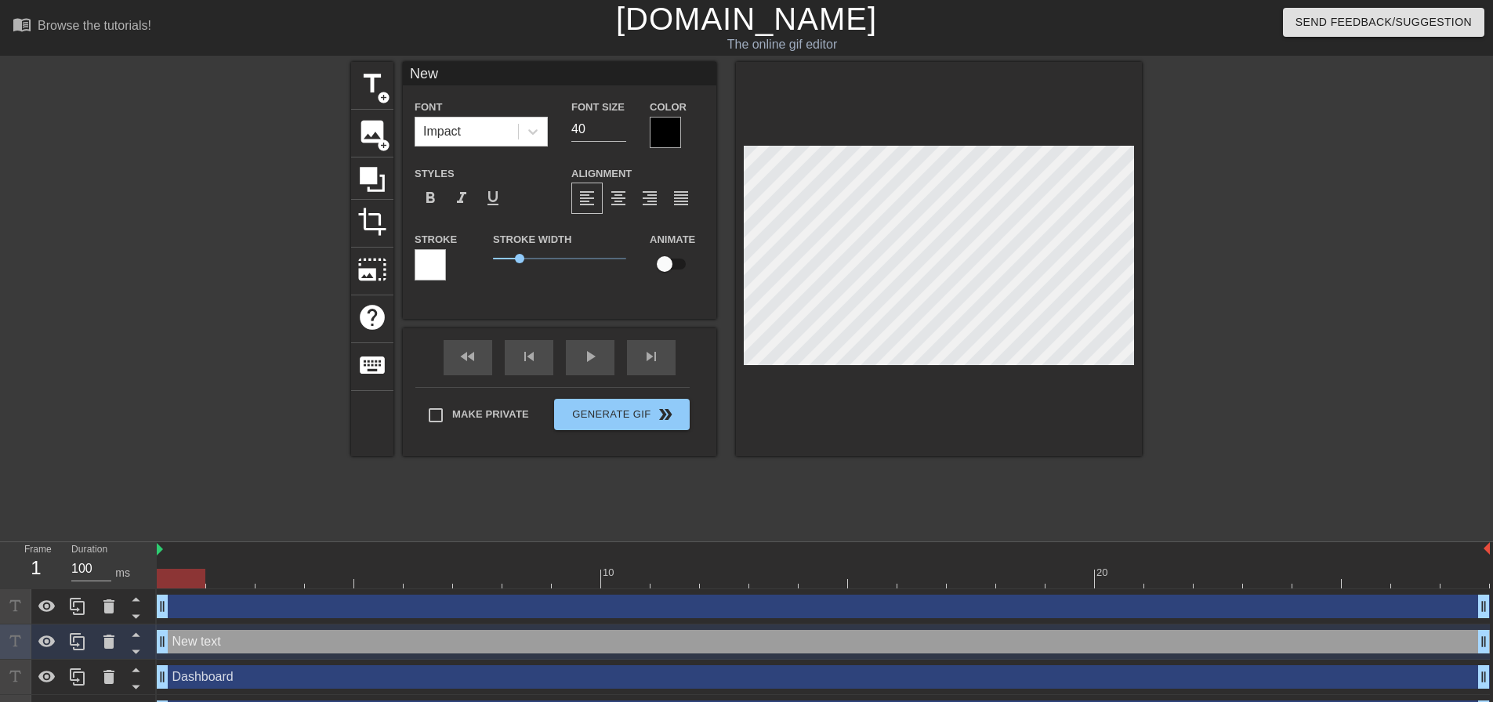
type textarea "Ne"
type input "N"
type textarea "N"
type input "W"
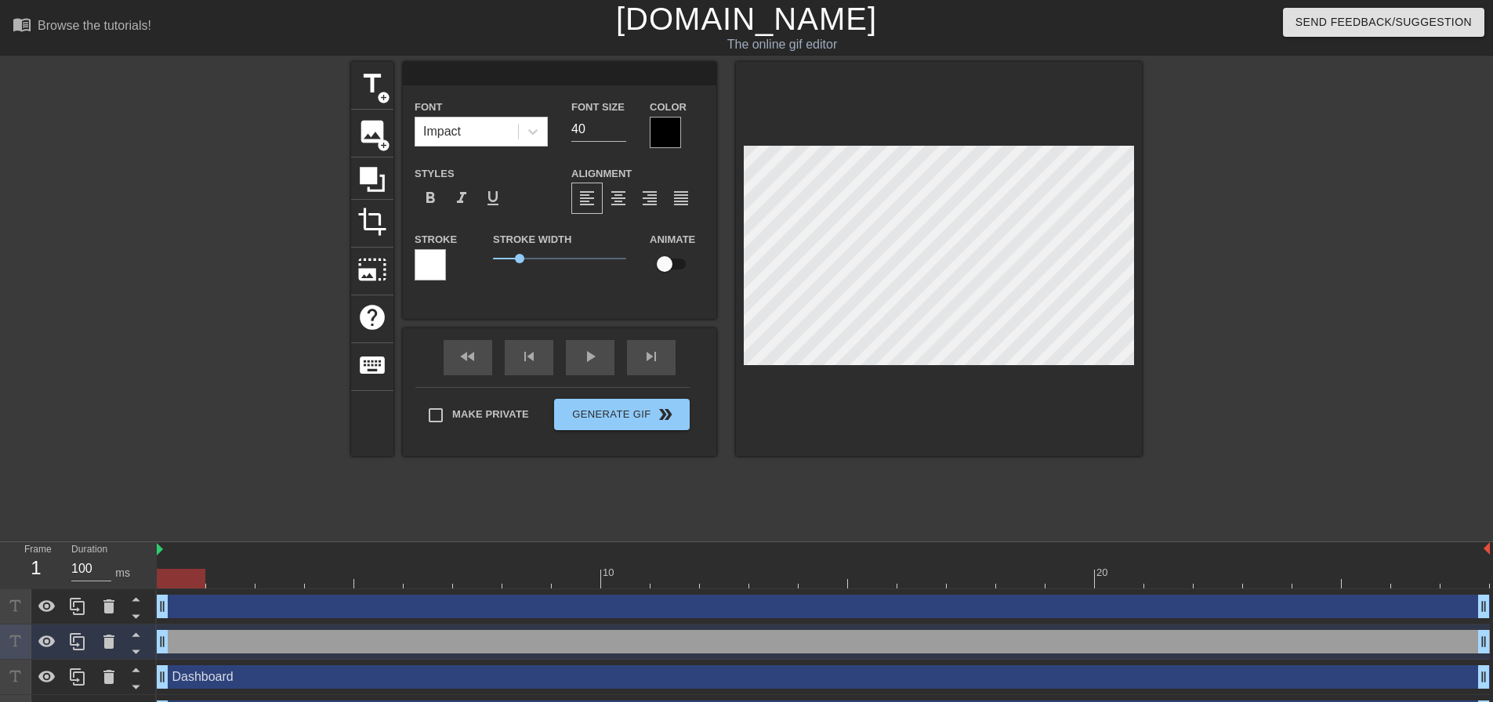
type textarea "W"
type input "Wo"
type textarea "Wo"
type input "Wor"
type textarea "Wor"
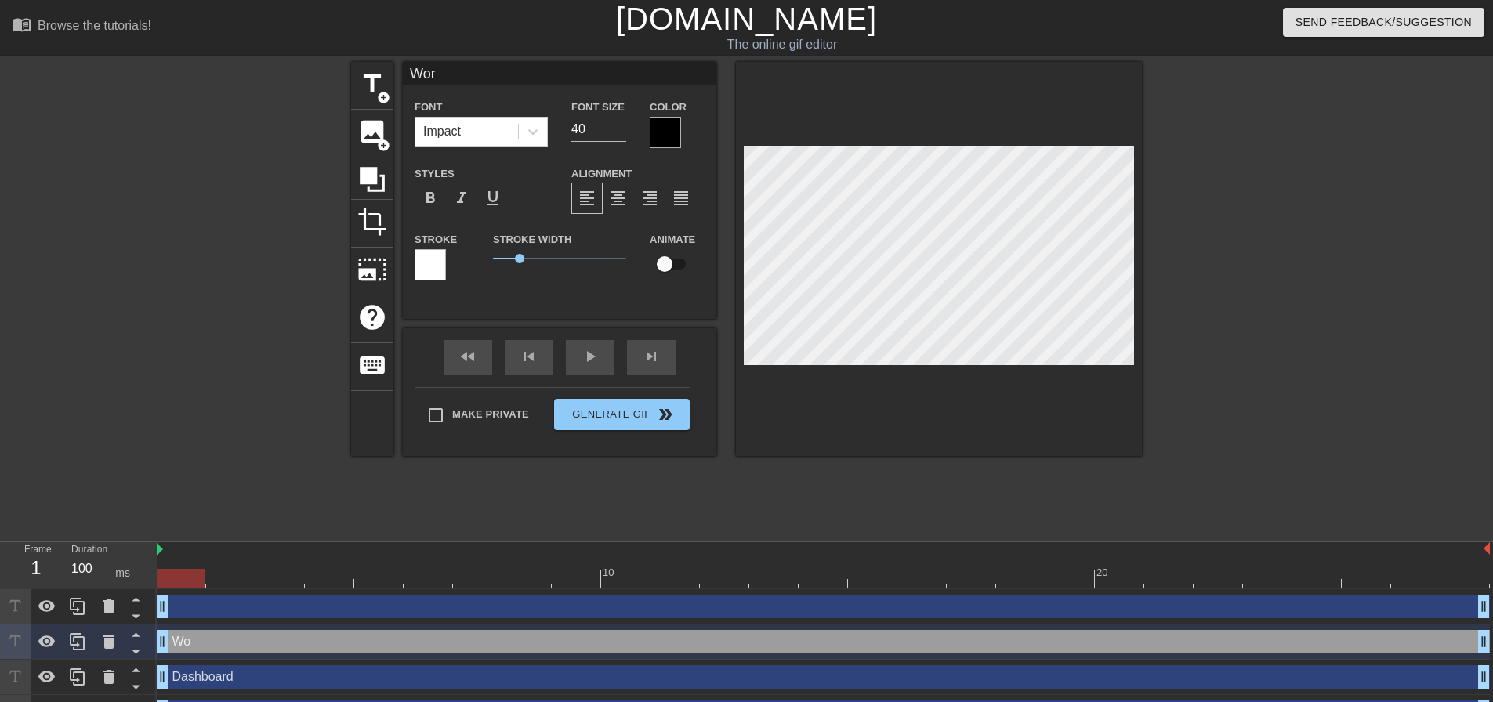
type input "Work"
type textarea "Work"
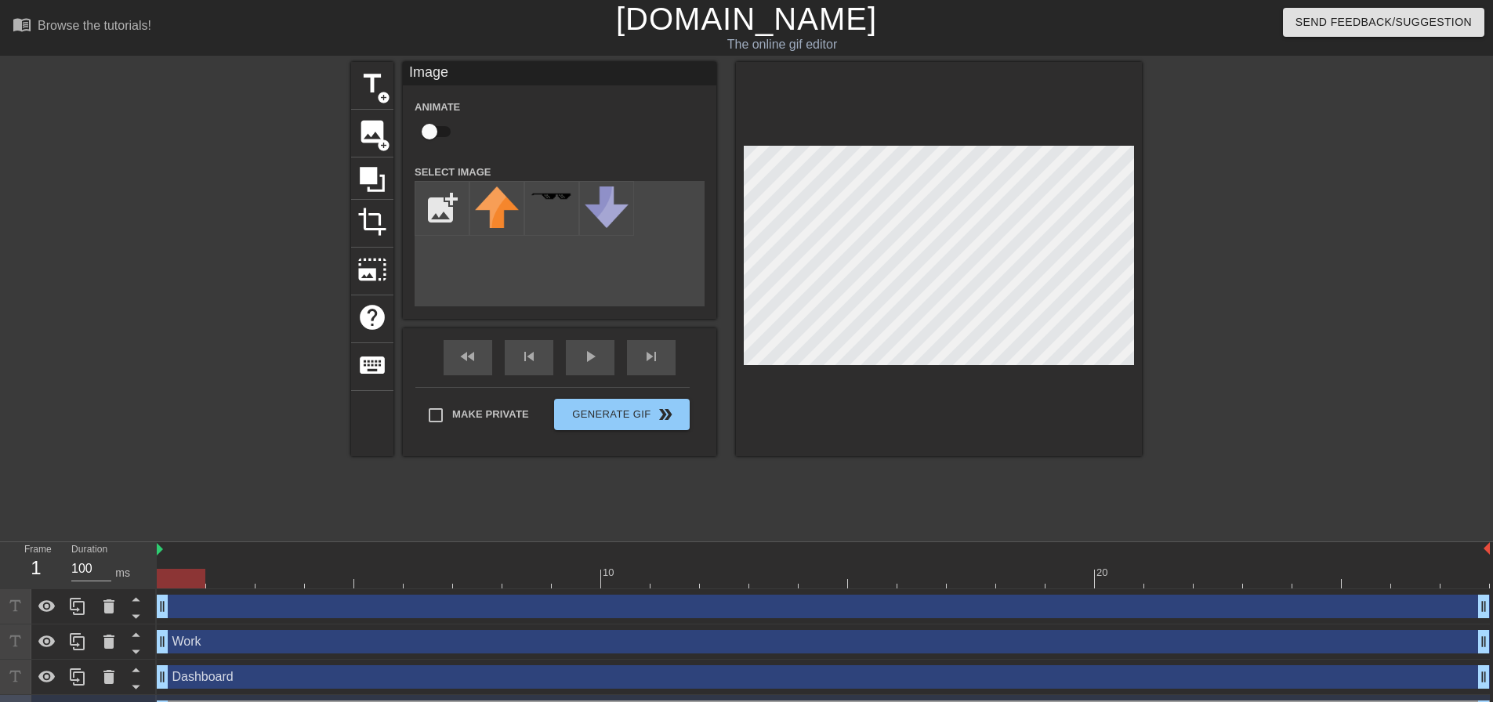
click at [197, 606] on div "drag_handle drag_handle" at bounding box center [823, 607] width 1333 height 24
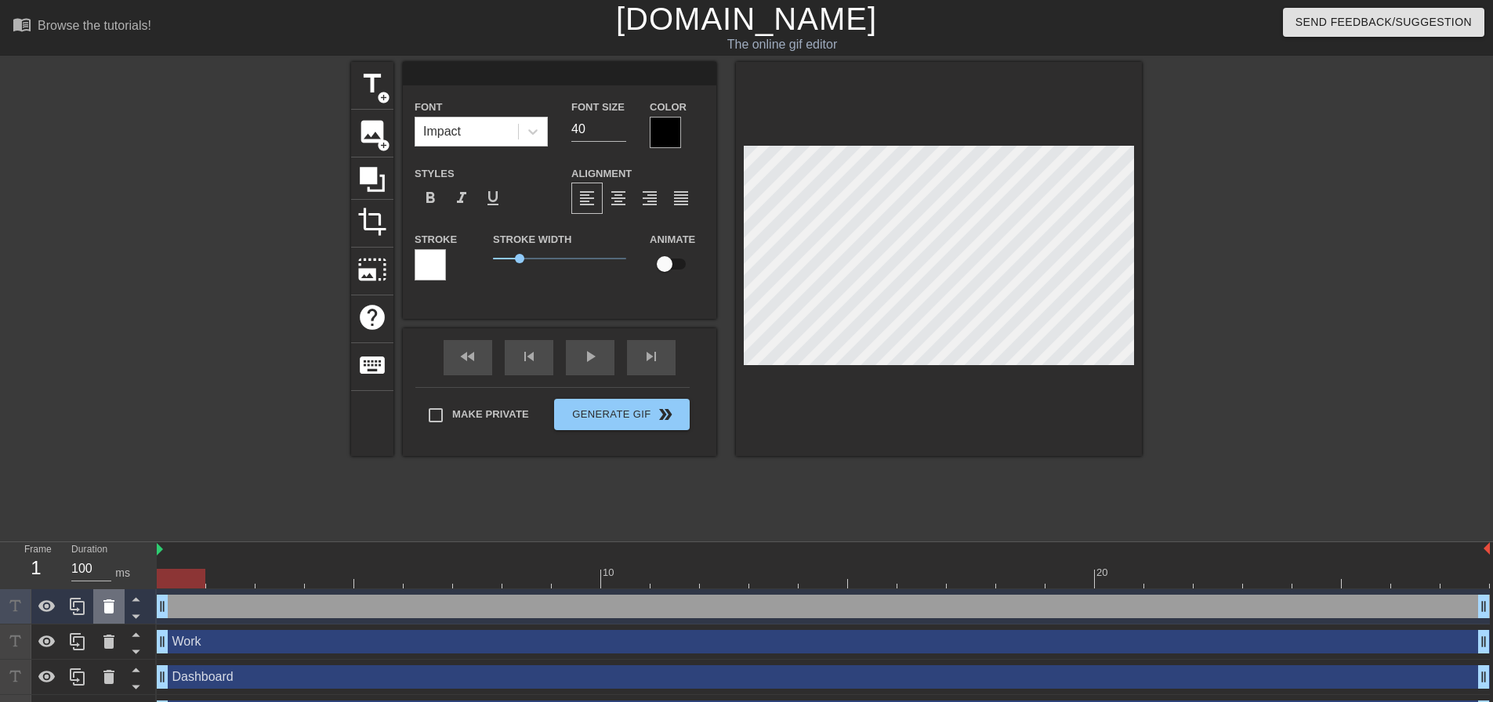
click at [108, 605] on icon at bounding box center [108, 606] width 11 height 14
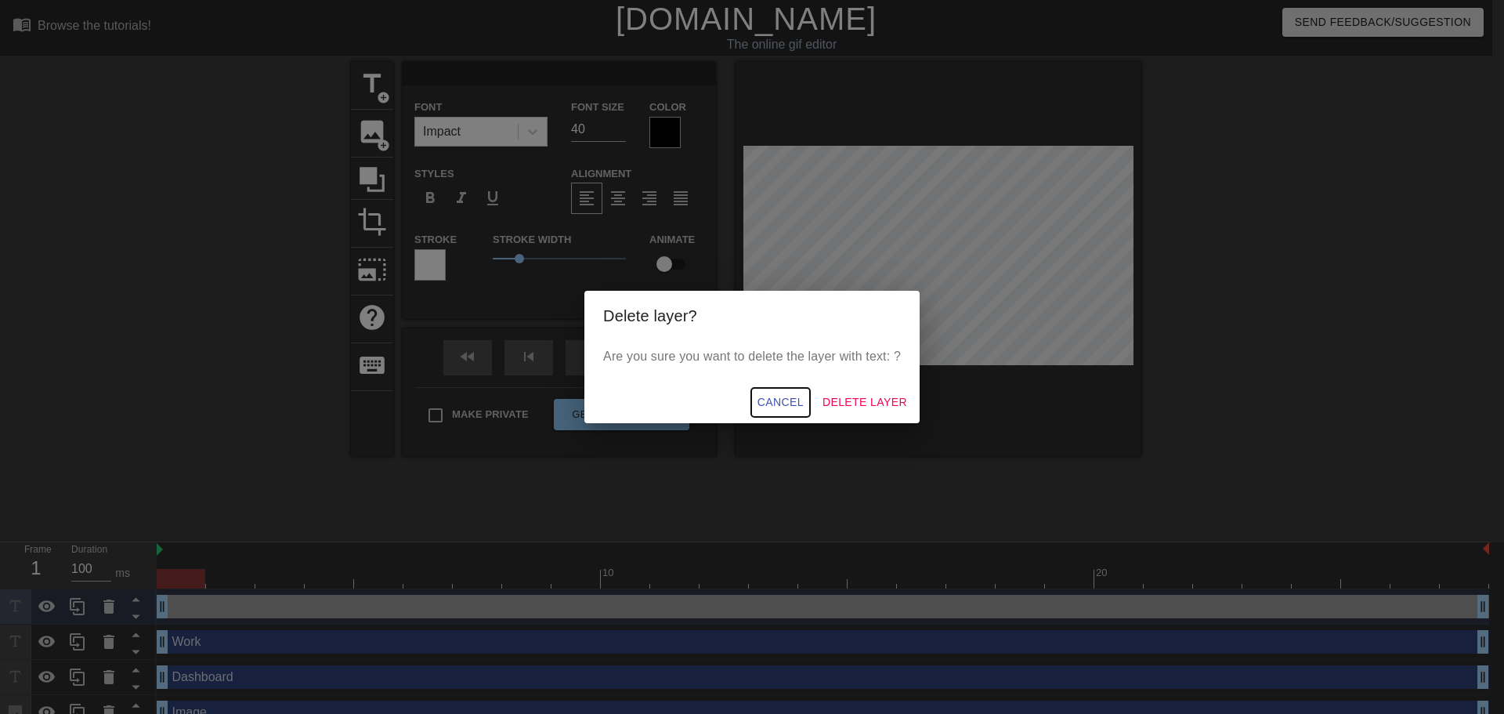
click at [777, 399] on span "Cancel" at bounding box center [781, 403] width 46 height 20
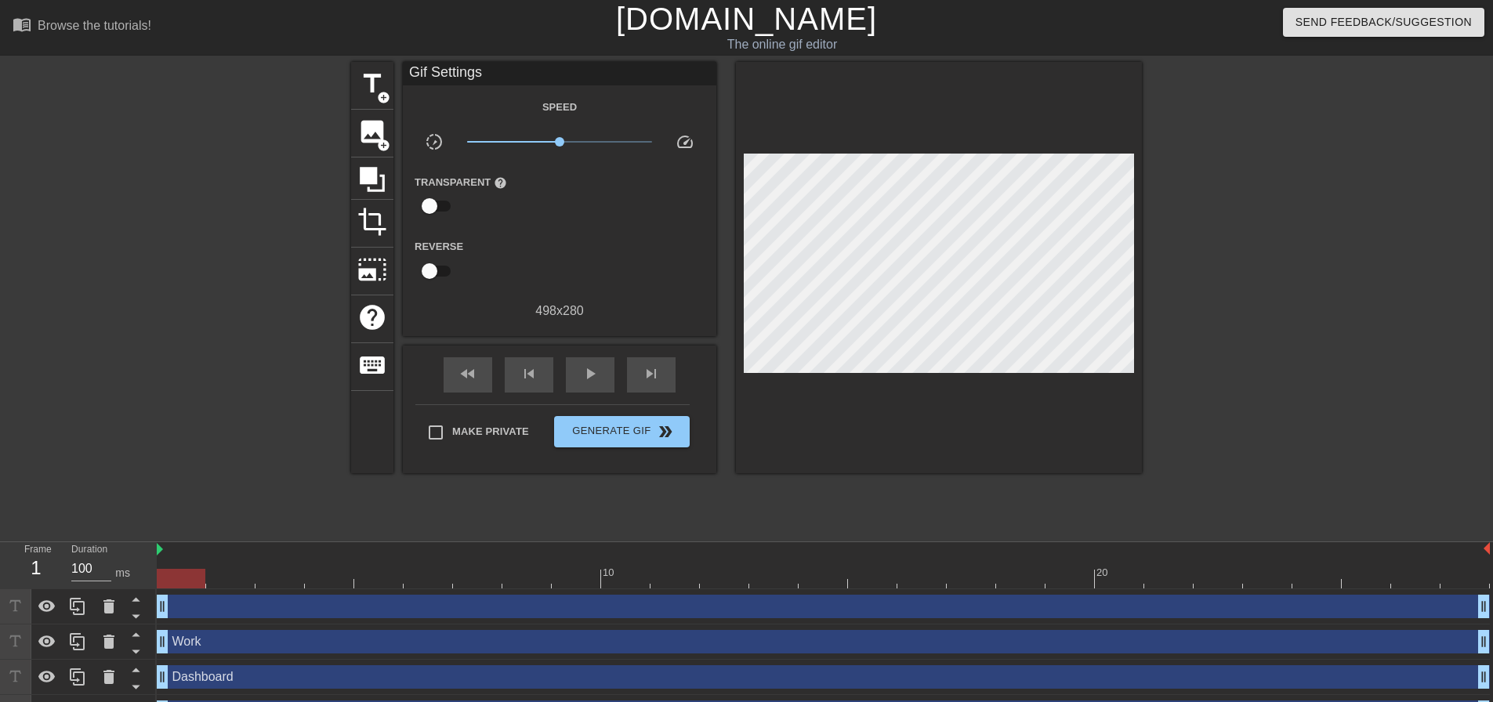
scroll to position [67, 0]
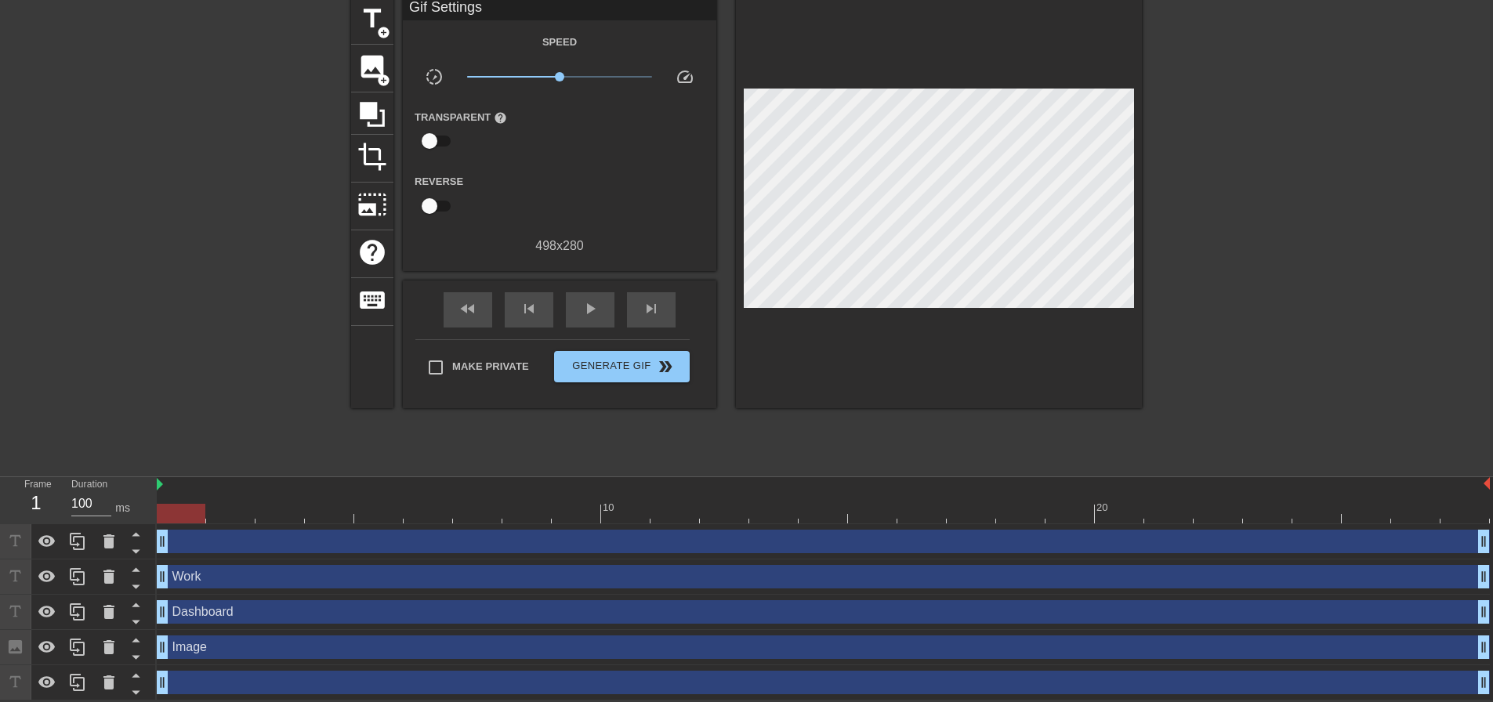
click at [219, 643] on div "Image drag_handle drag_handle" at bounding box center [823, 647] width 1333 height 24
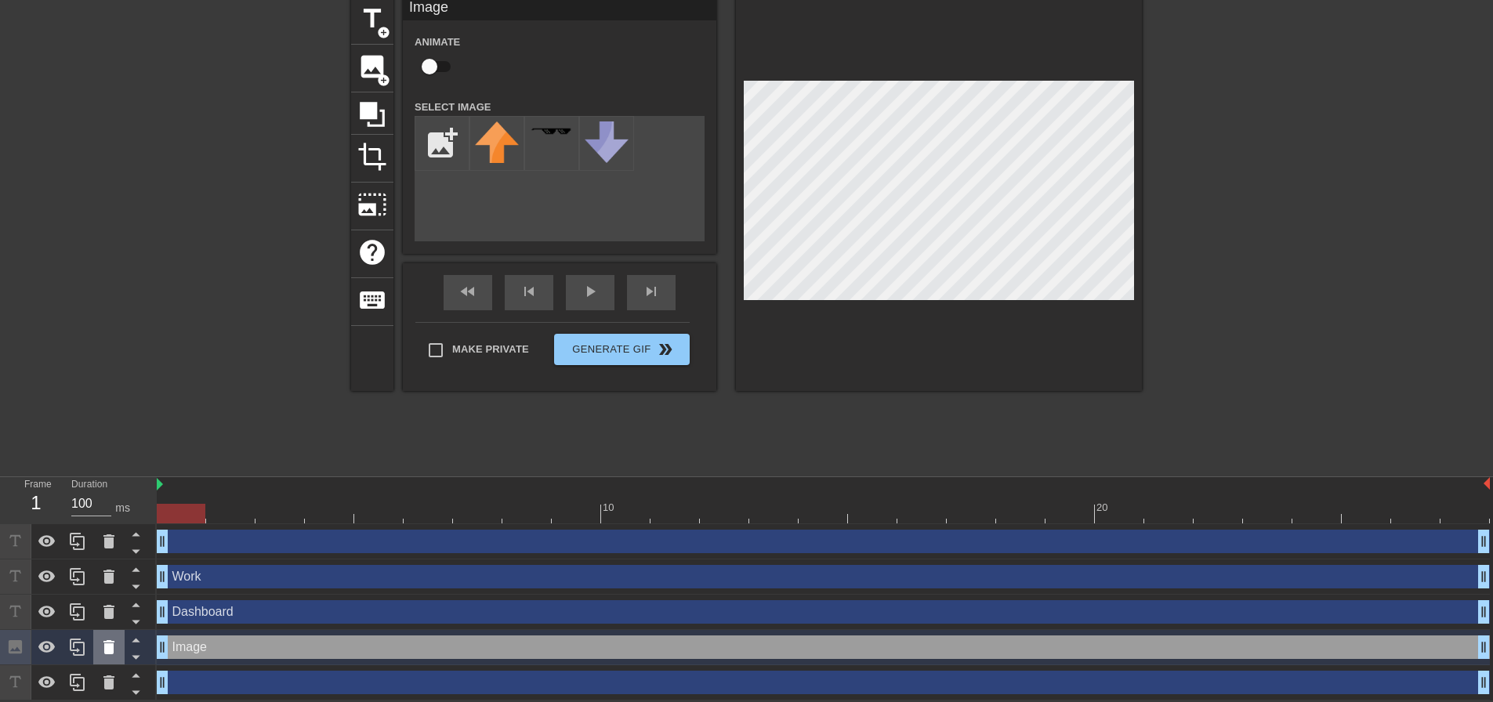
click at [111, 646] on icon at bounding box center [108, 647] width 11 height 14
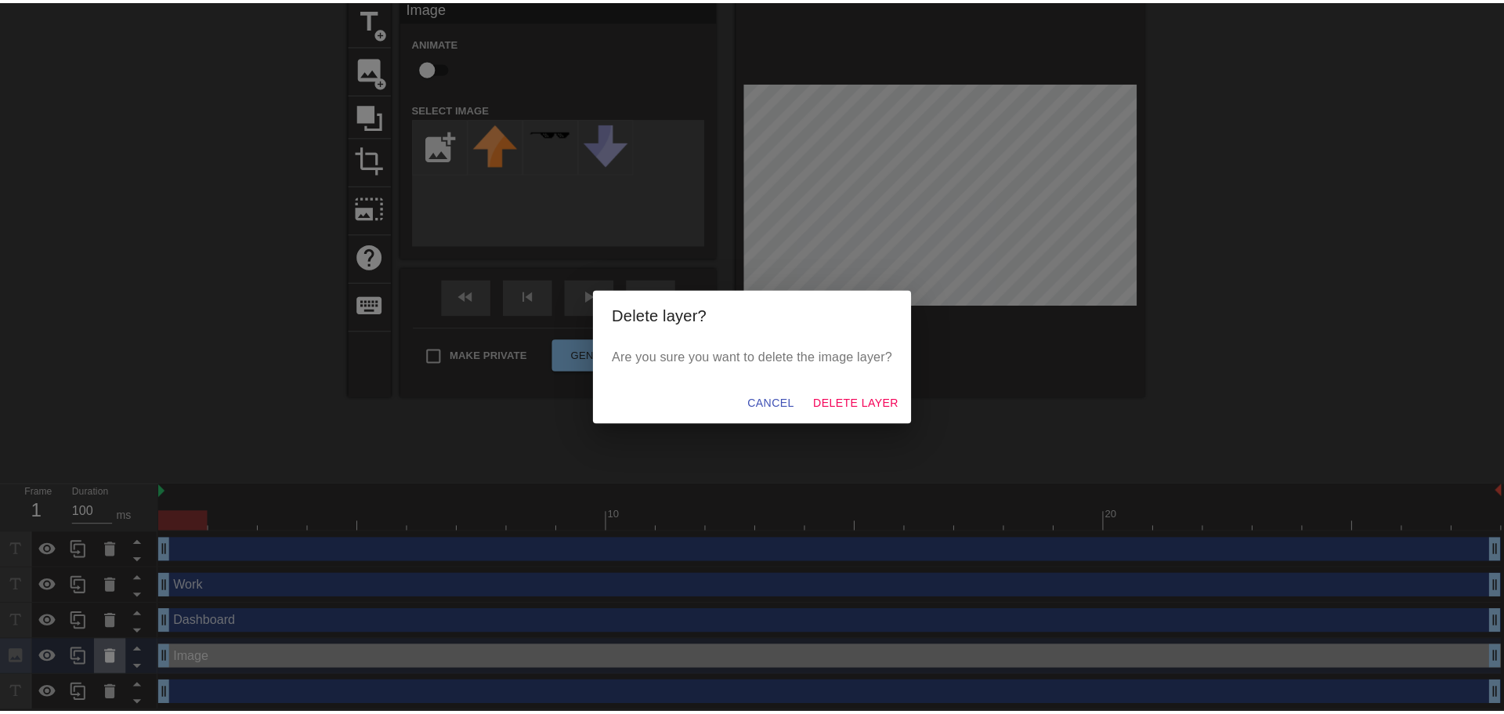
scroll to position [55, 0]
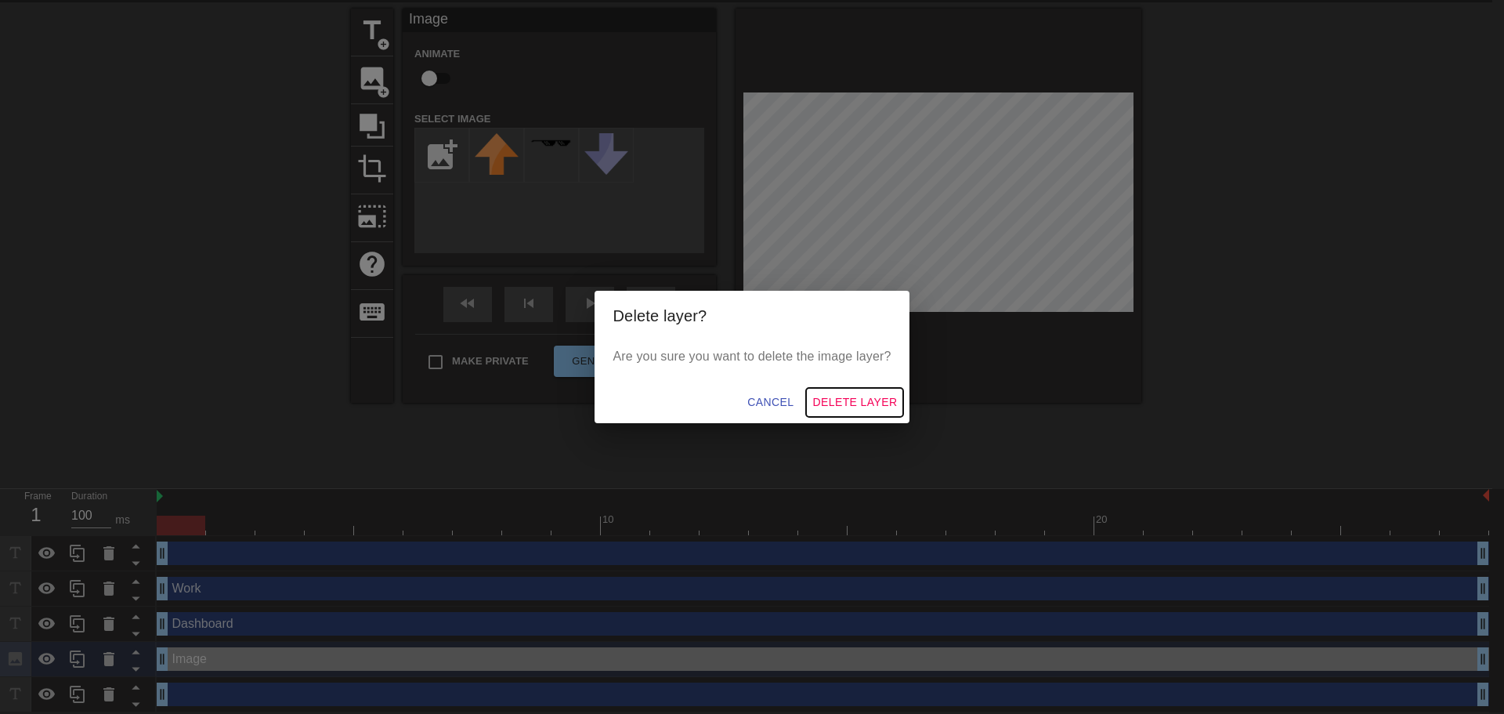
click at [845, 404] on span "Delete Layer" at bounding box center [855, 403] width 85 height 20
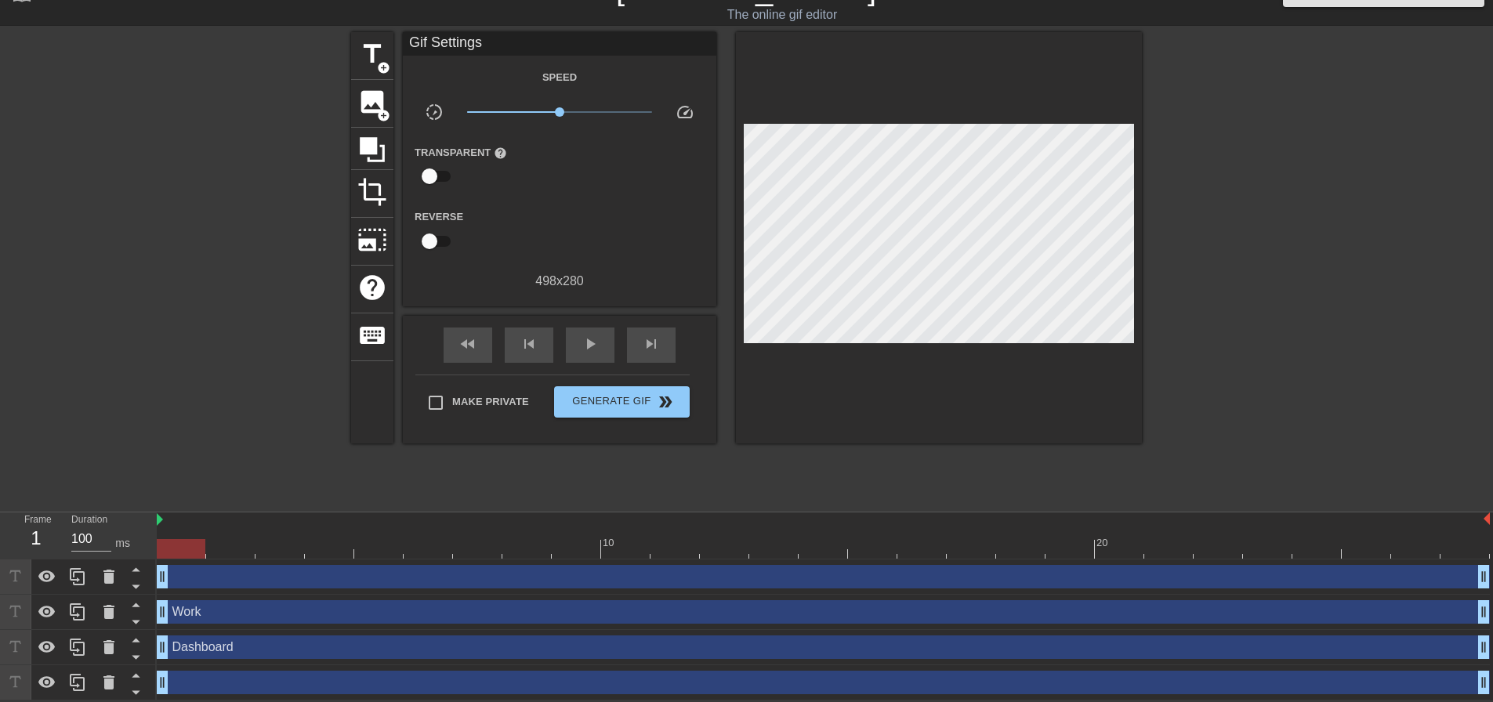
scroll to position [2, 2]
click at [223, 585] on div "drag_handle drag_handle" at bounding box center [823, 577] width 1333 height 24
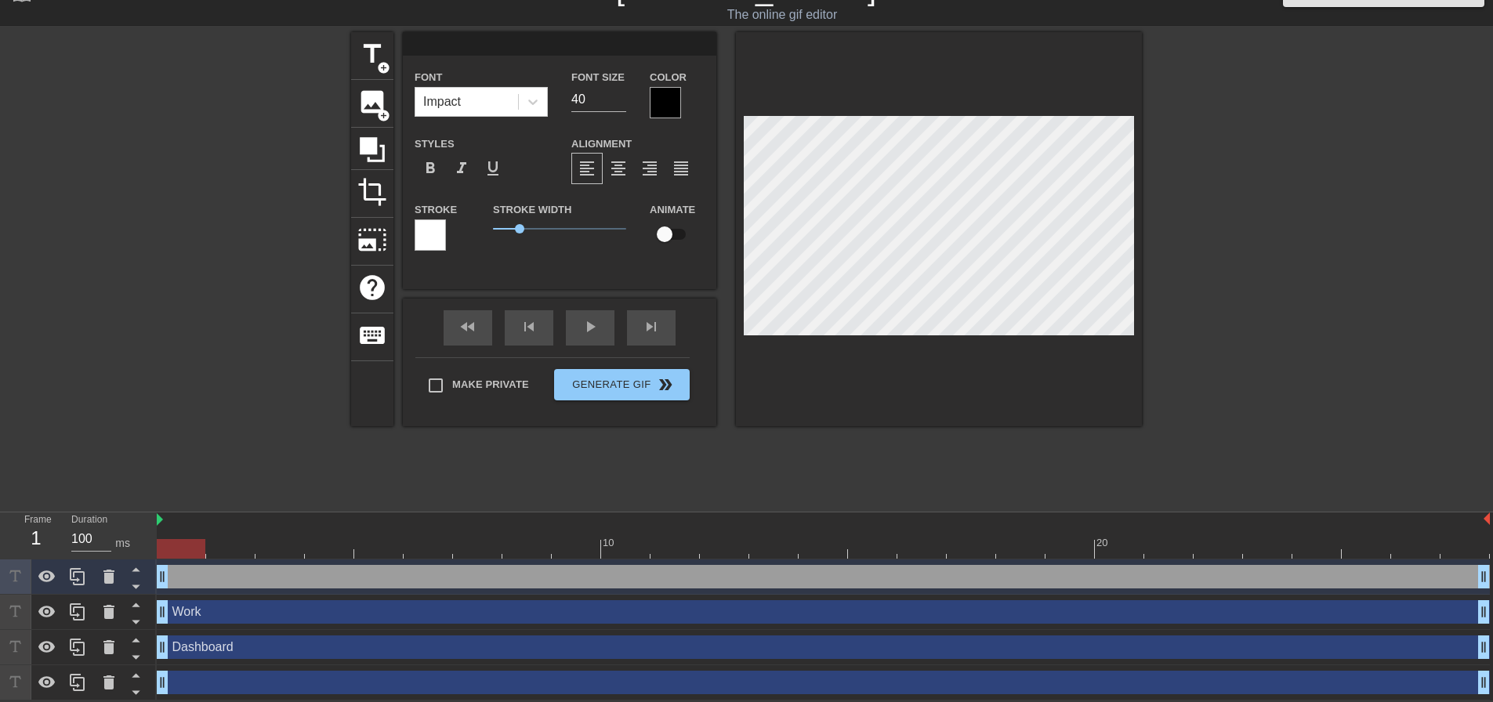
click at [220, 613] on div "Work drag_handle drag_handle" at bounding box center [823, 612] width 1333 height 24
type input "Work"
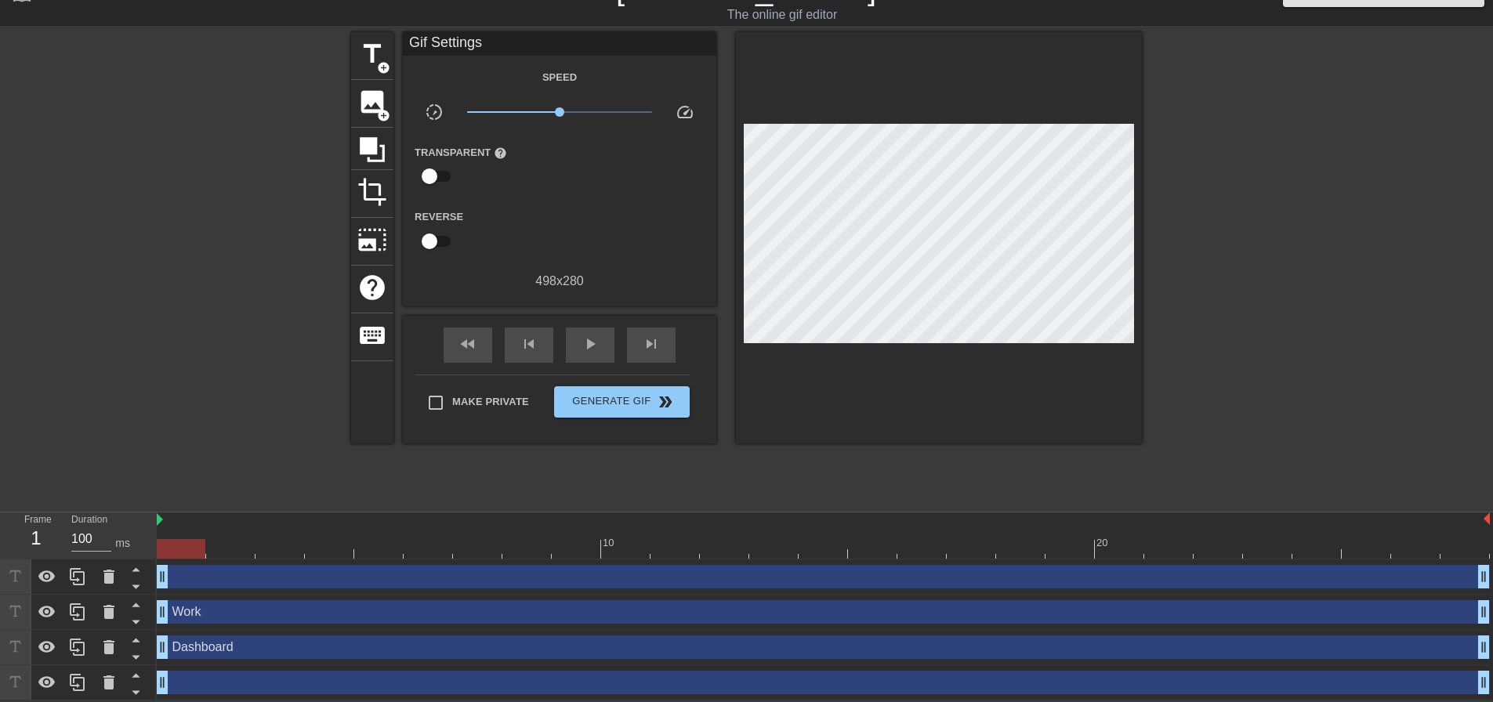
click at [1309, 248] on div at bounding box center [1277, 267] width 235 height 470
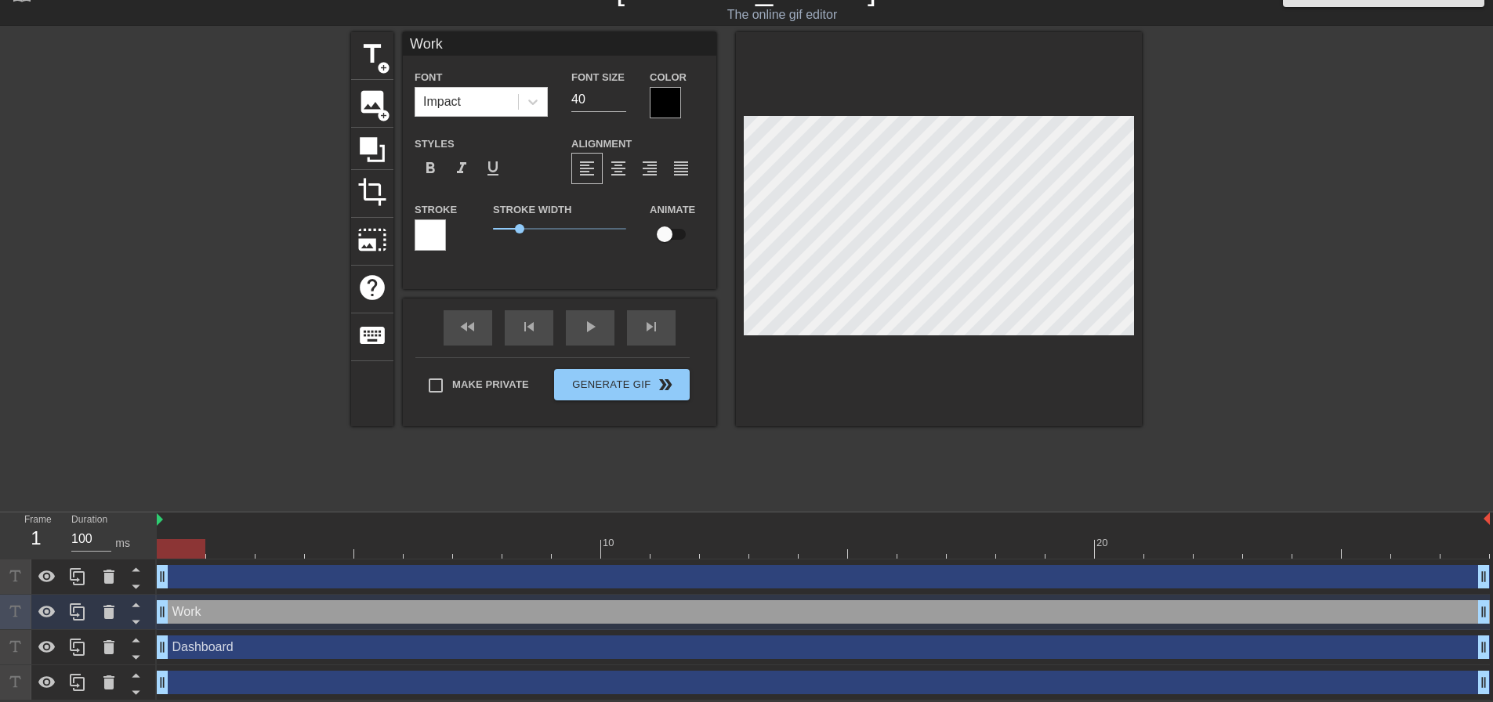
click at [1188, 161] on div at bounding box center [1277, 267] width 235 height 470
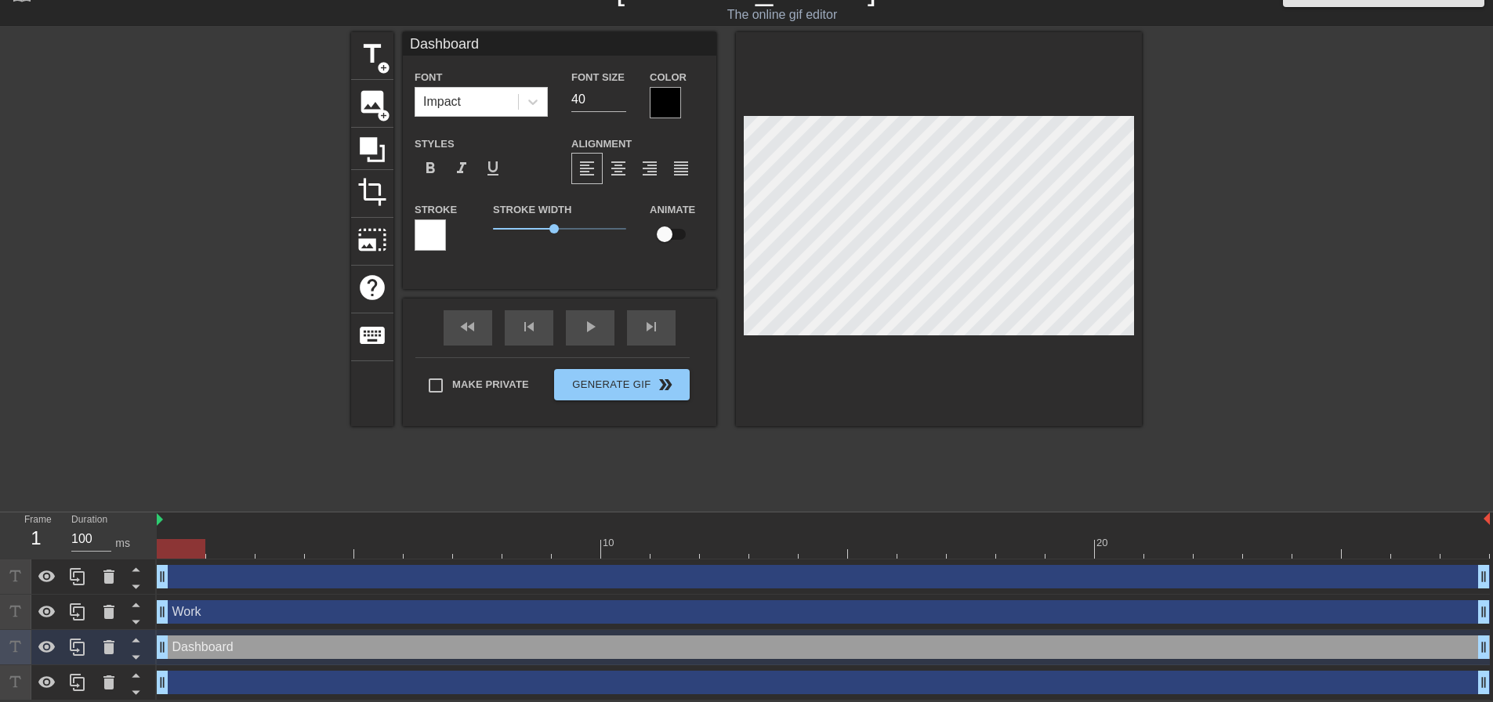
click at [1250, 206] on div at bounding box center [1277, 267] width 235 height 470
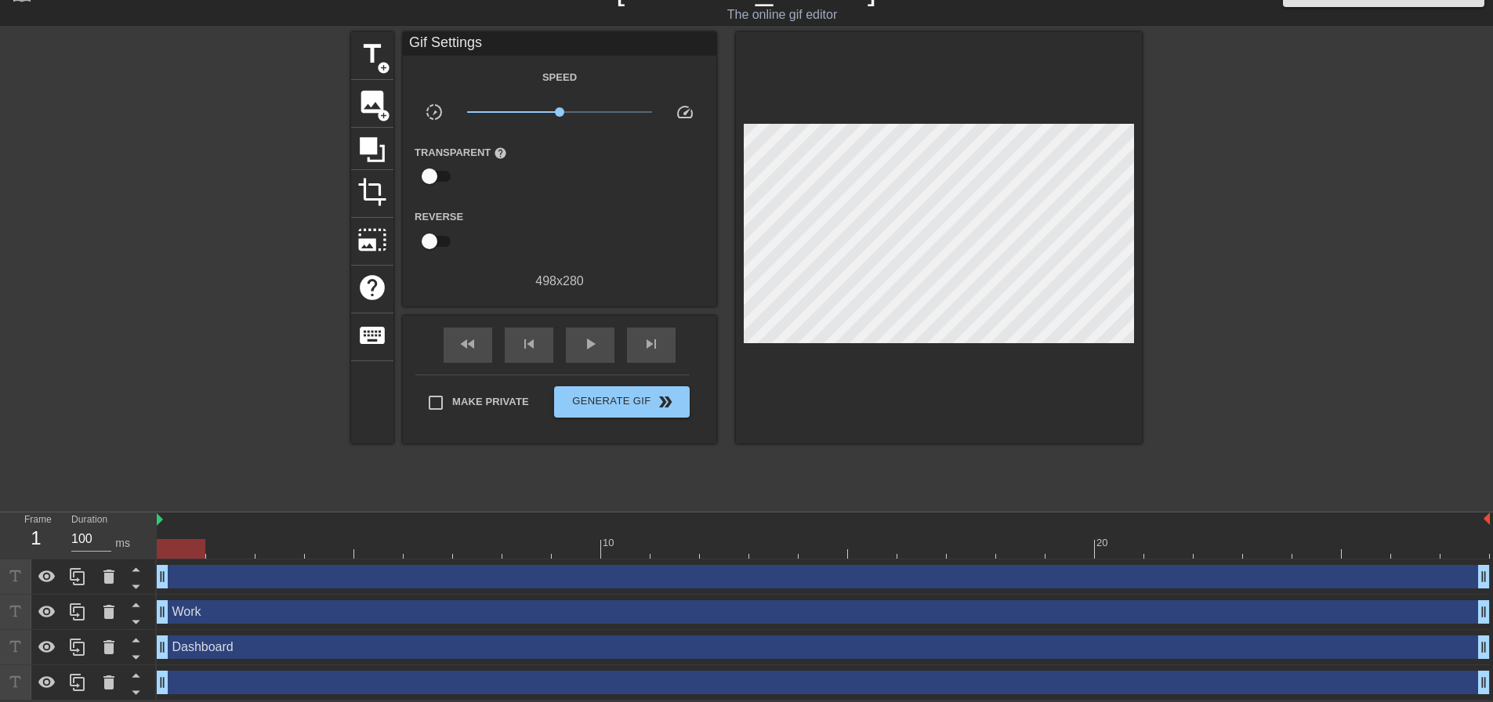
click at [1064, 385] on div at bounding box center [939, 237] width 406 height 411
click at [268, 641] on div "Dashboard drag_handle drag_handle" at bounding box center [823, 647] width 1333 height 24
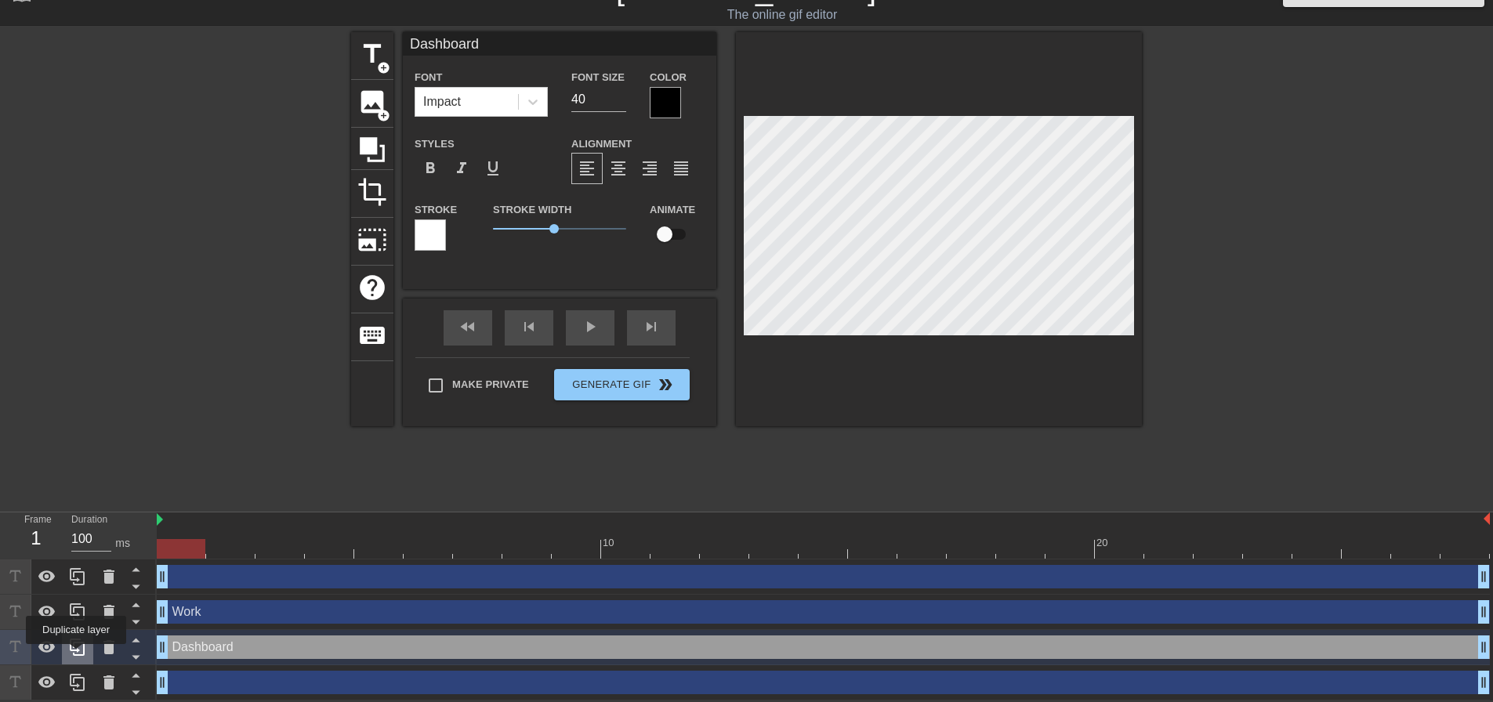
click at [76, 655] on icon at bounding box center [77, 647] width 19 height 19
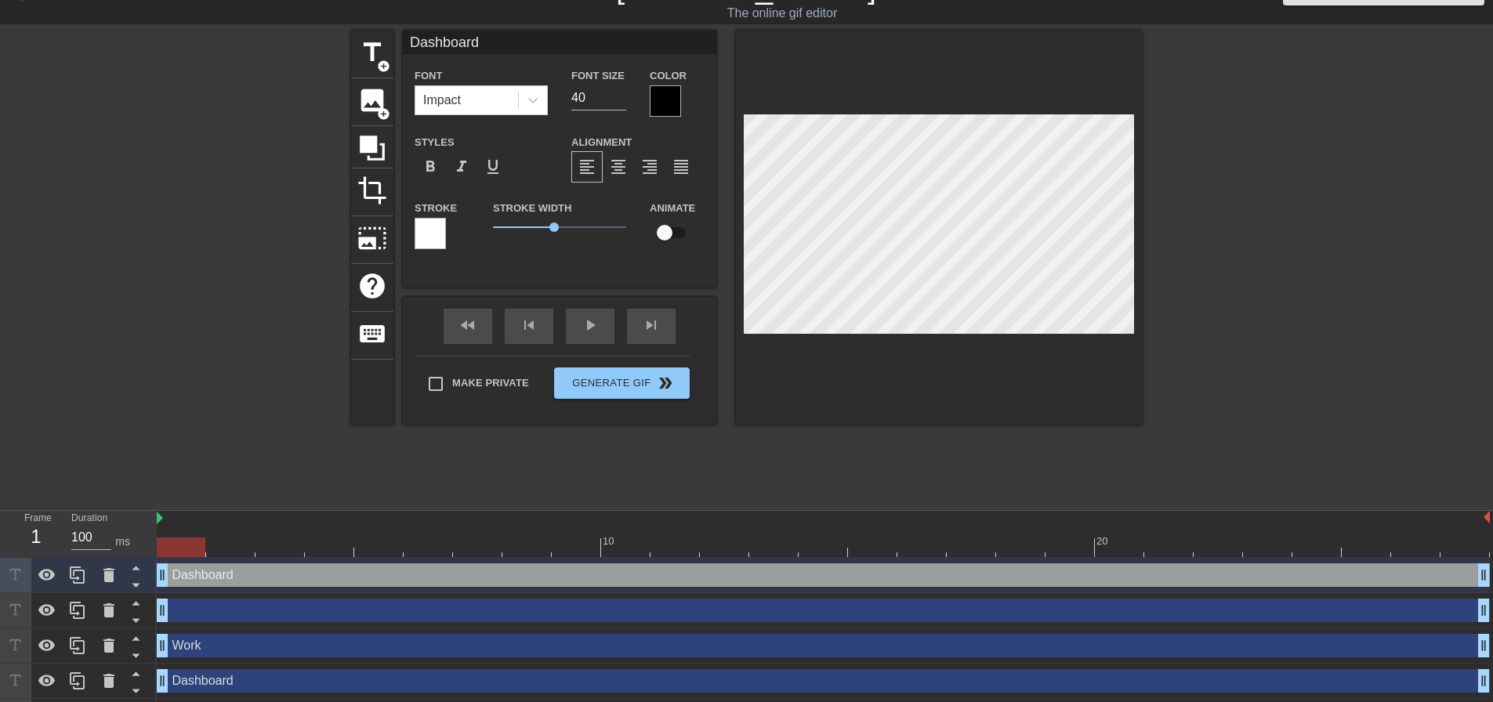
click at [1225, 269] on div at bounding box center [1277, 266] width 235 height 470
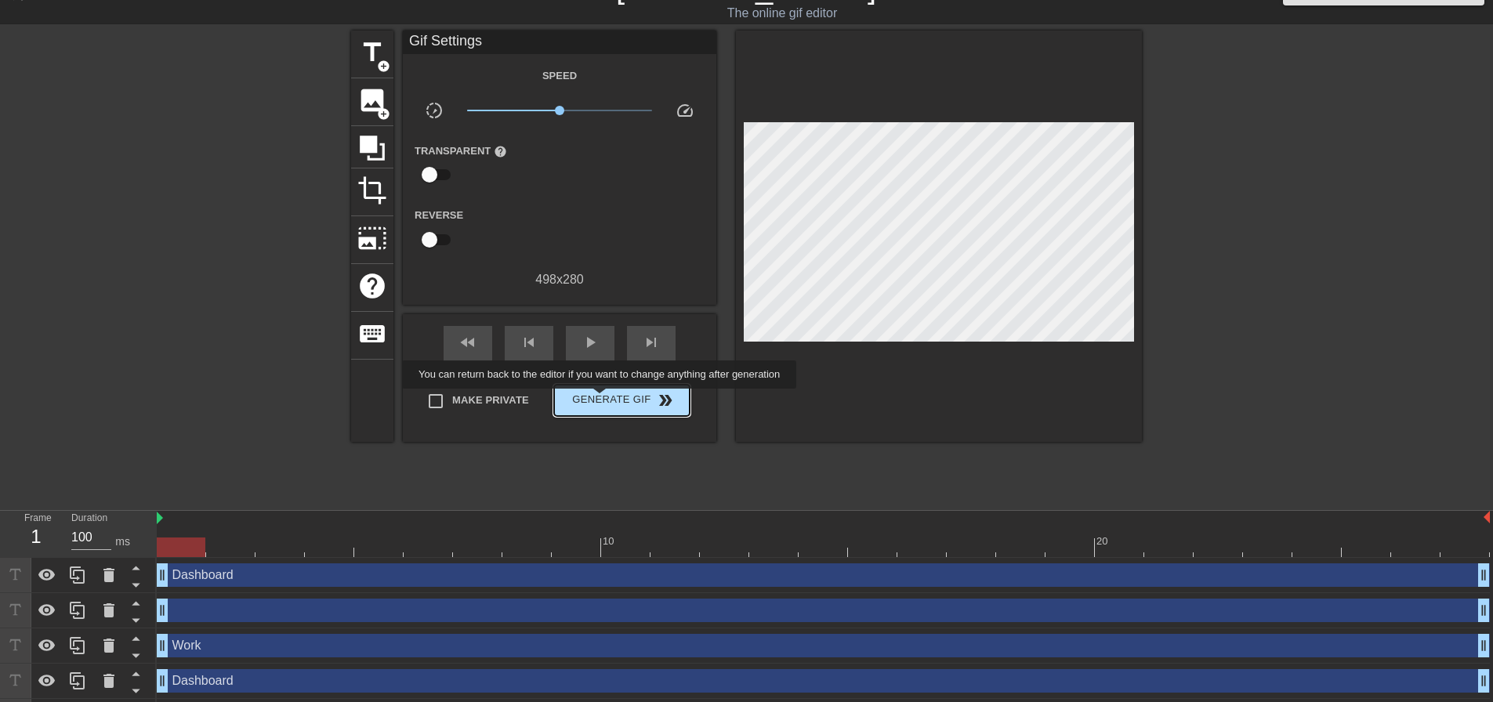
click at [601, 400] on span "Generate Gif double_arrow" at bounding box center [621, 400] width 123 height 19
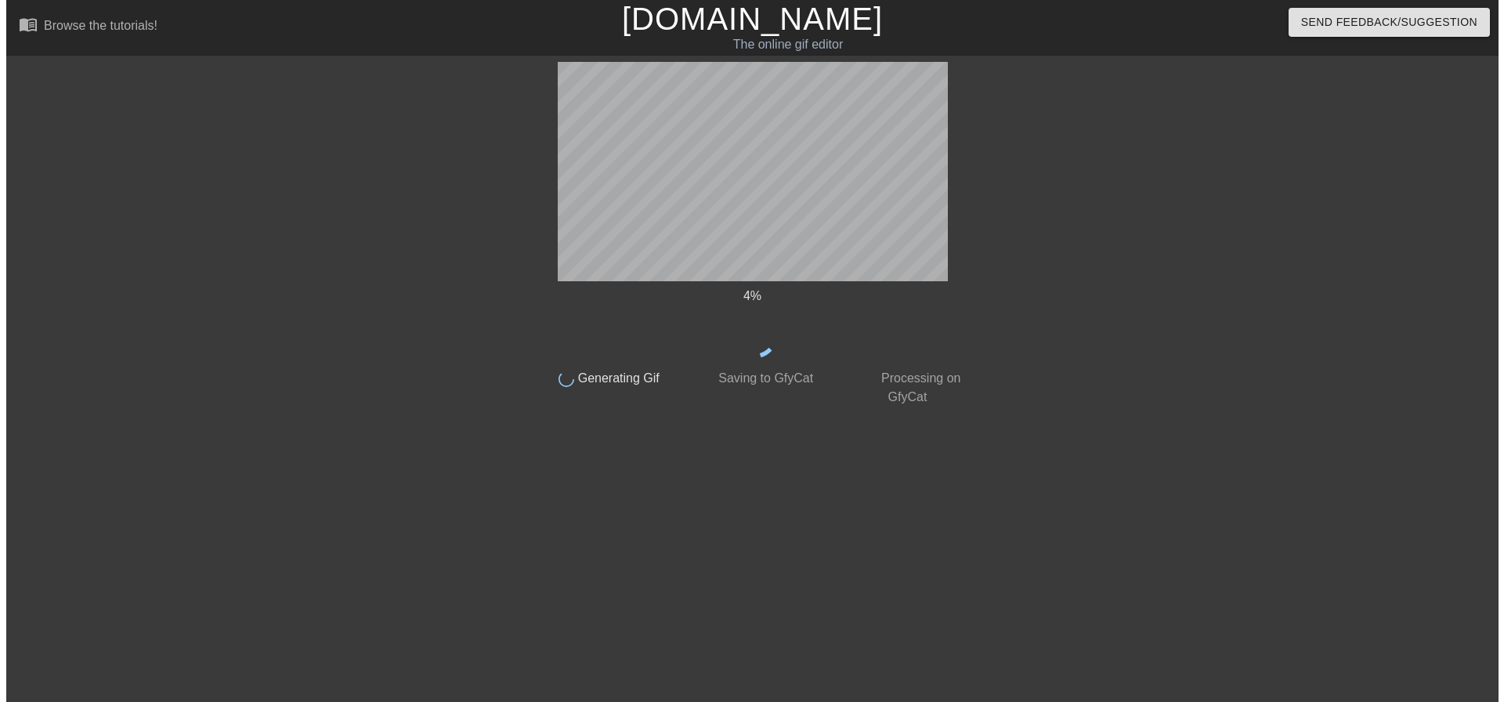
scroll to position [0, 0]
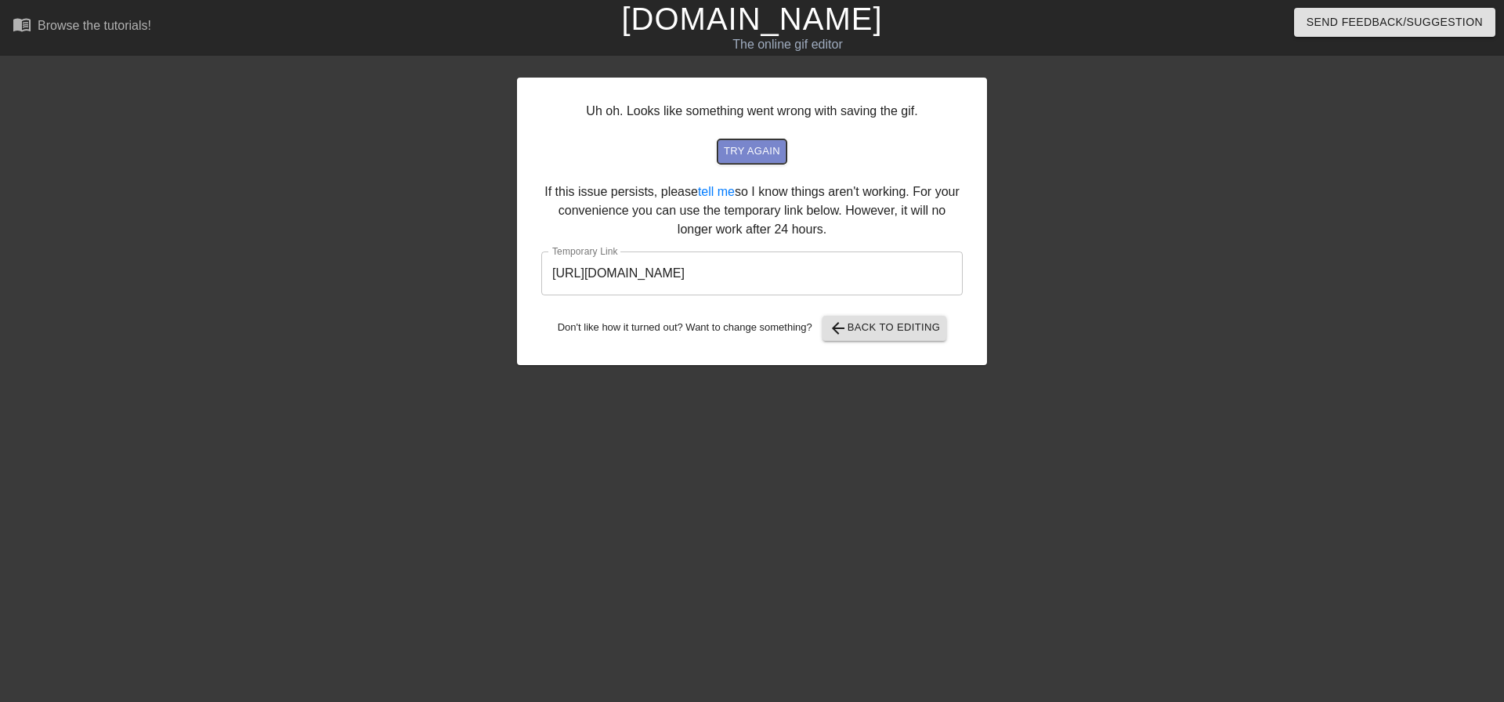
click at [761, 155] on span "try again" at bounding box center [752, 152] width 56 height 18
click at [855, 331] on span "arrow_back Back to Editing" at bounding box center [885, 328] width 112 height 19
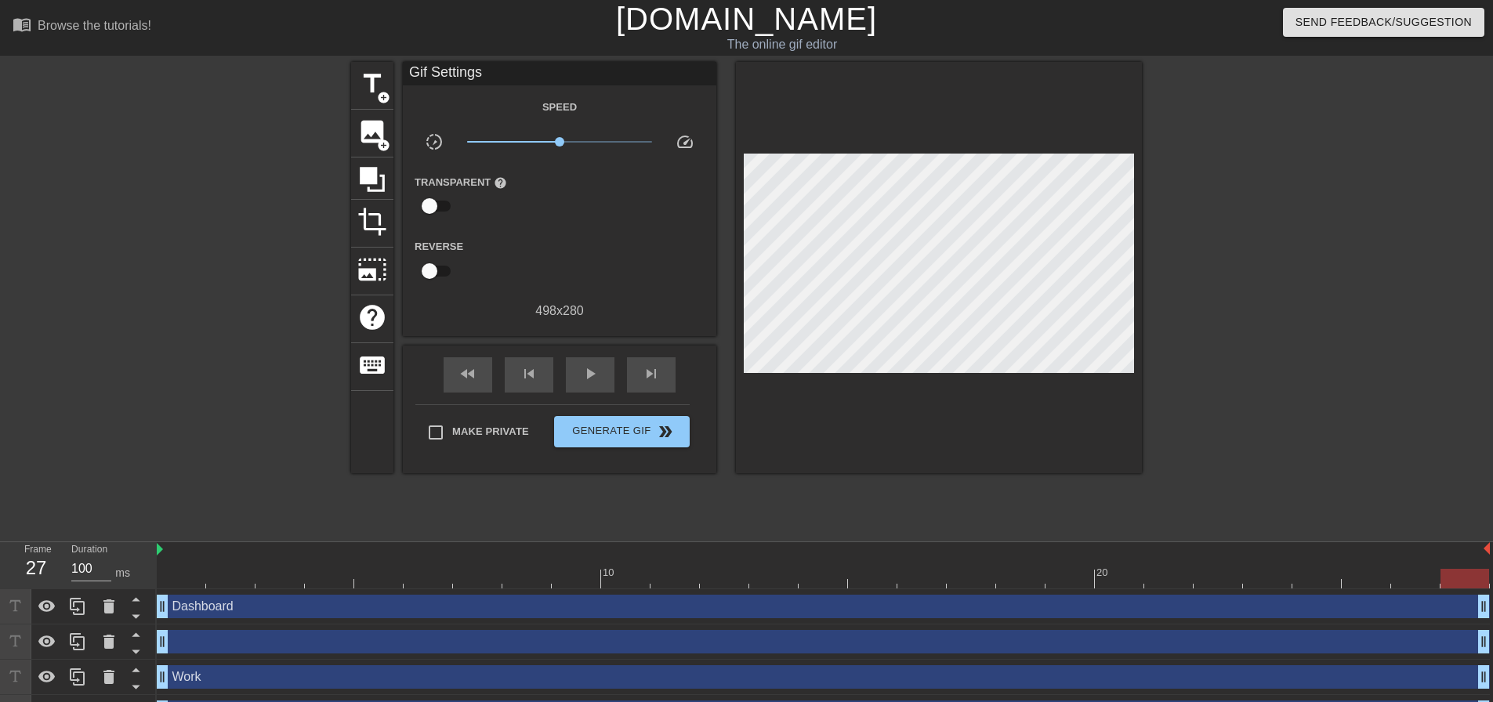
click at [1236, 207] on div at bounding box center [1277, 297] width 235 height 470
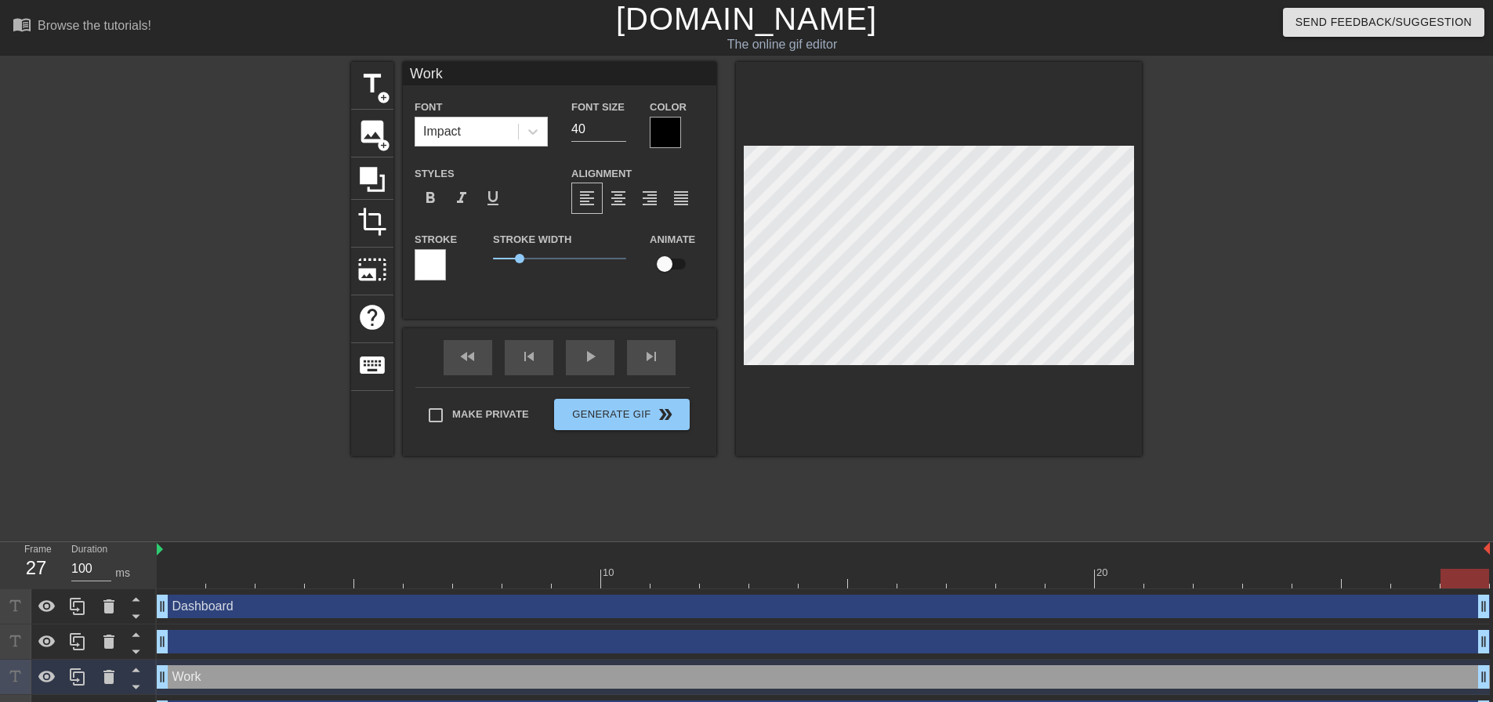
click at [1218, 218] on div at bounding box center [1277, 297] width 235 height 470
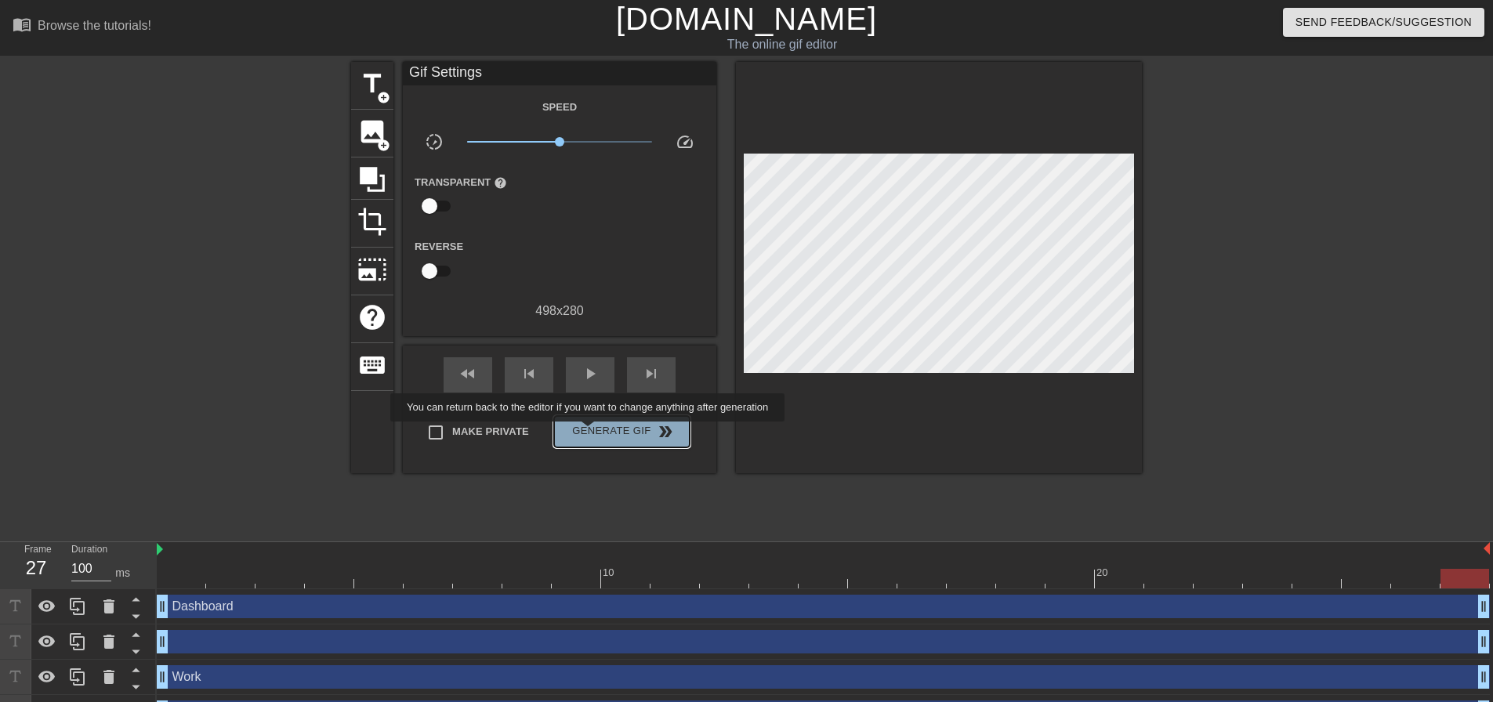
click at [589, 433] on span "Generate Gif double_arrow" at bounding box center [621, 431] width 123 height 19
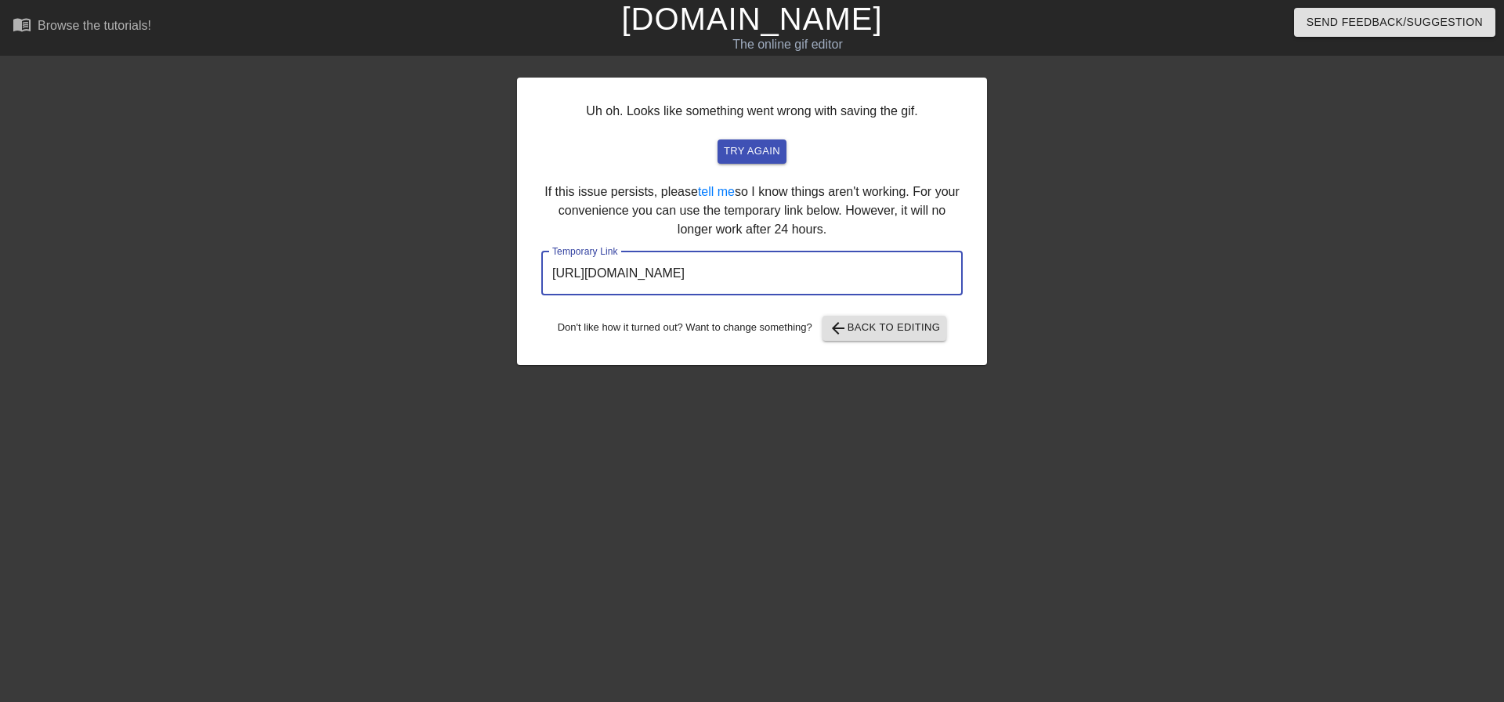
drag, startPoint x: 896, startPoint y: 278, endPoint x: 540, endPoint y: 284, distance: 355.8
click at [540, 284] on div "Uh oh. Looks like something went wrong with saving the gif. try again If this i…" at bounding box center [752, 222] width 470 height 288
click at [350, 144] on div at bounding box center [380, 297] width 235 height 470
